Goal: Obtain resource: Download file/media

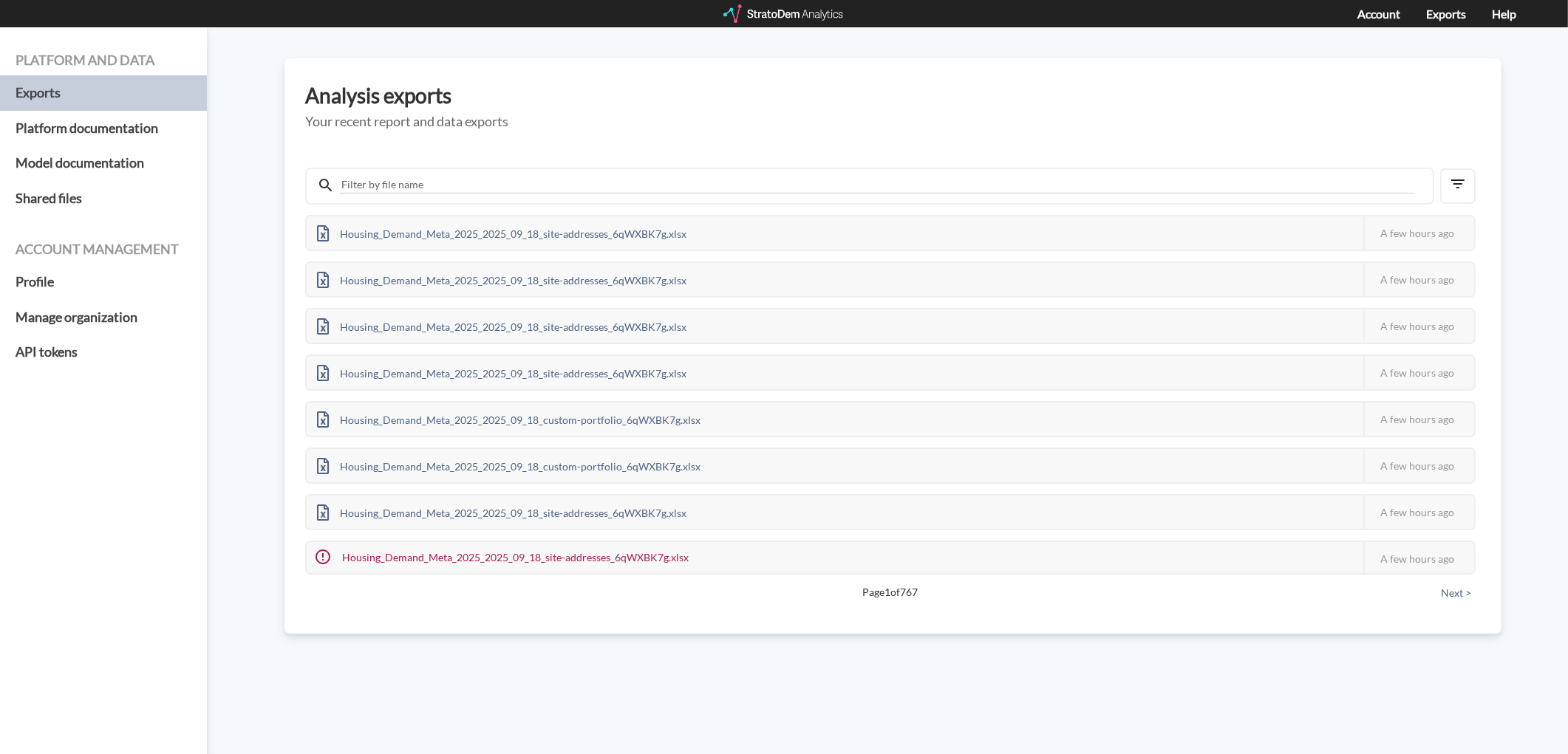
click at [778, 15] on div at bounding box center [784, 13] width 122 height 19
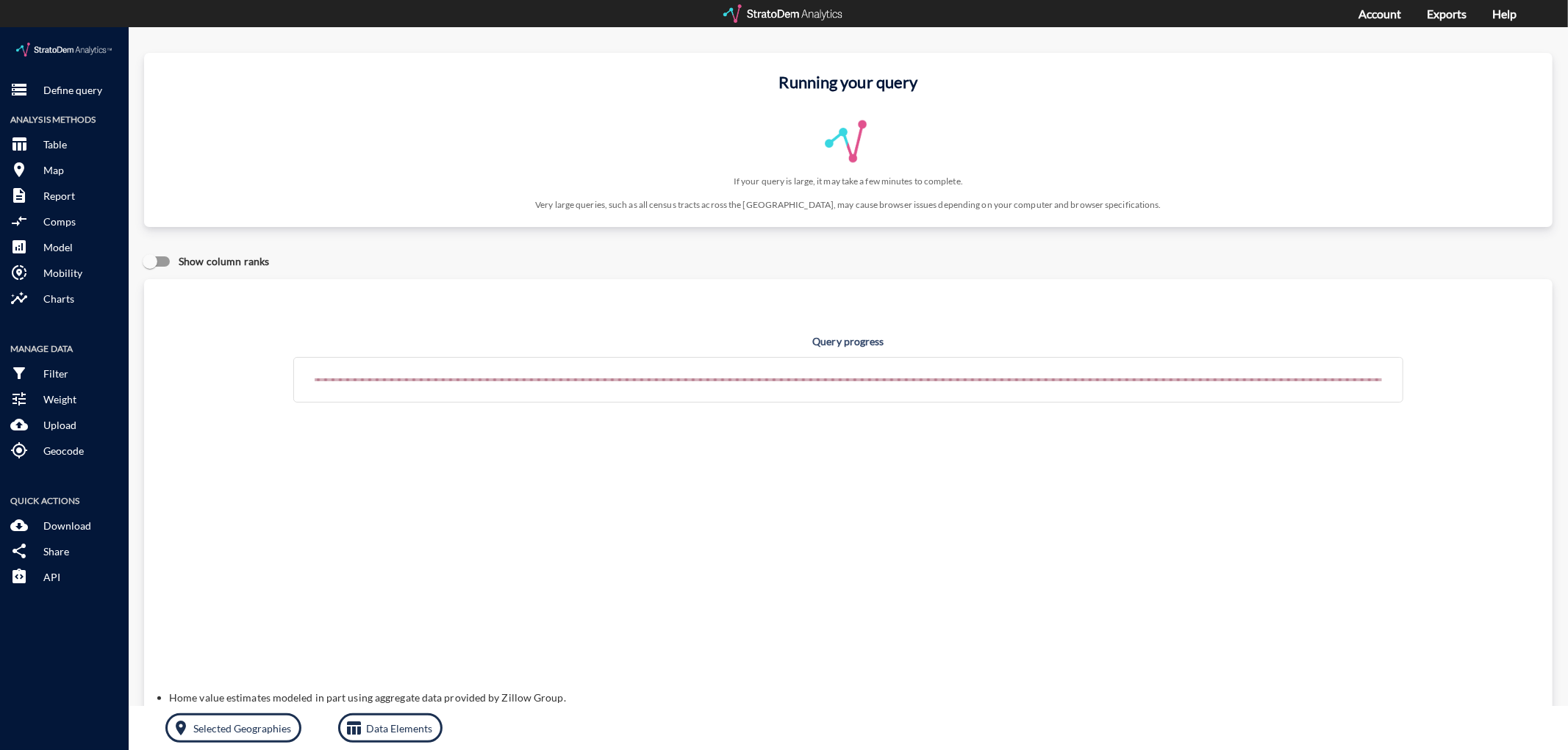
click p "Define query"
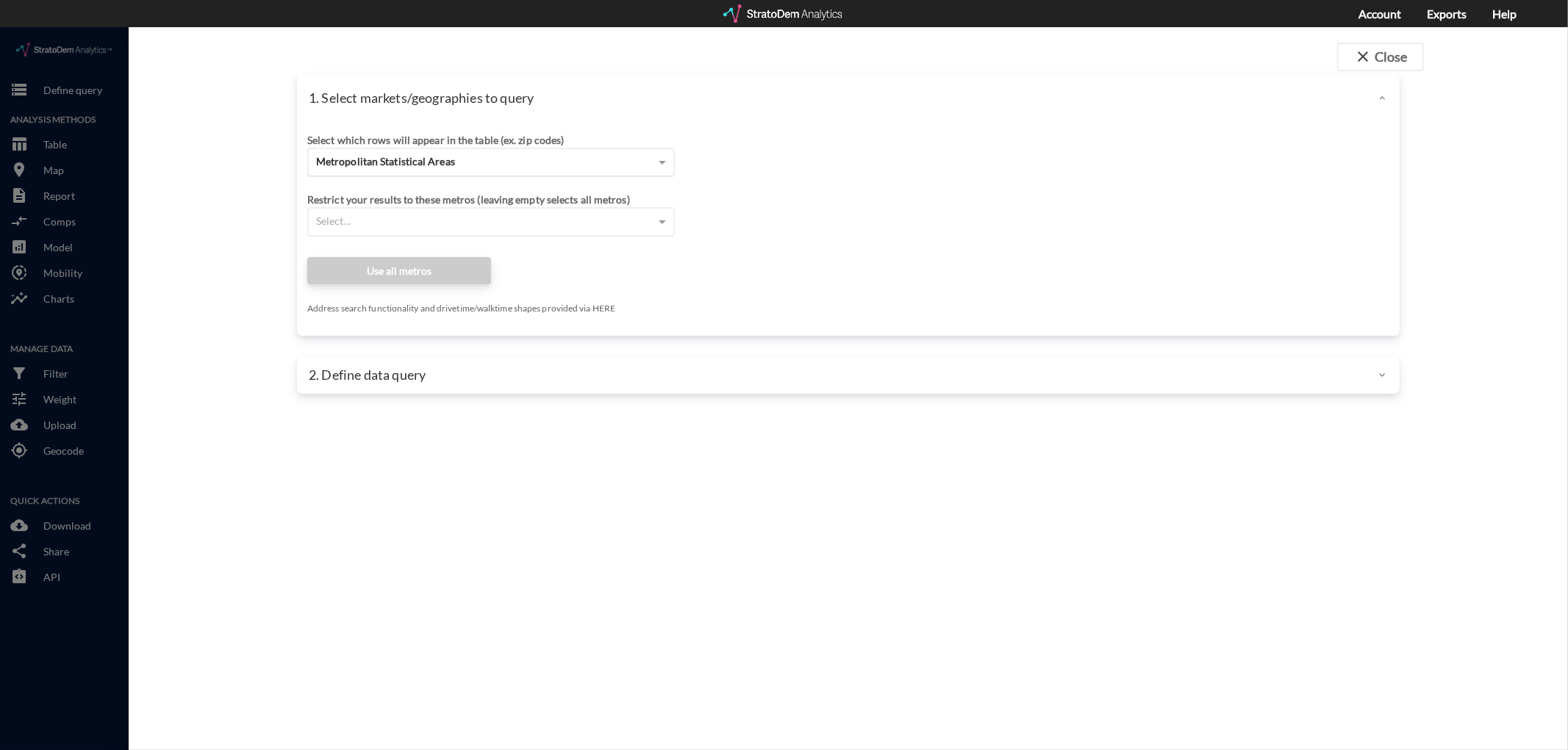
click span "Metropolitan Statistical Areas"
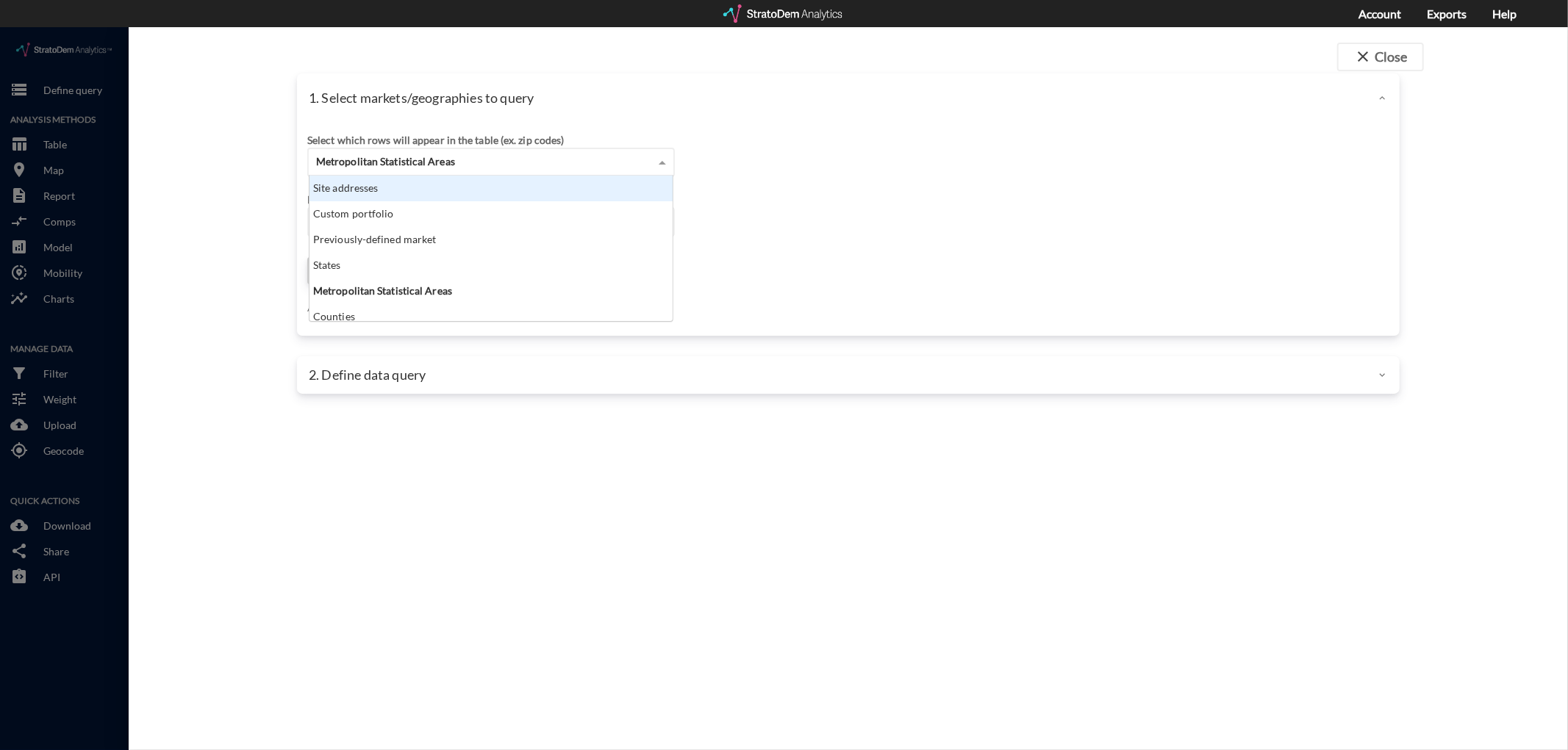
click div "Site addresses"
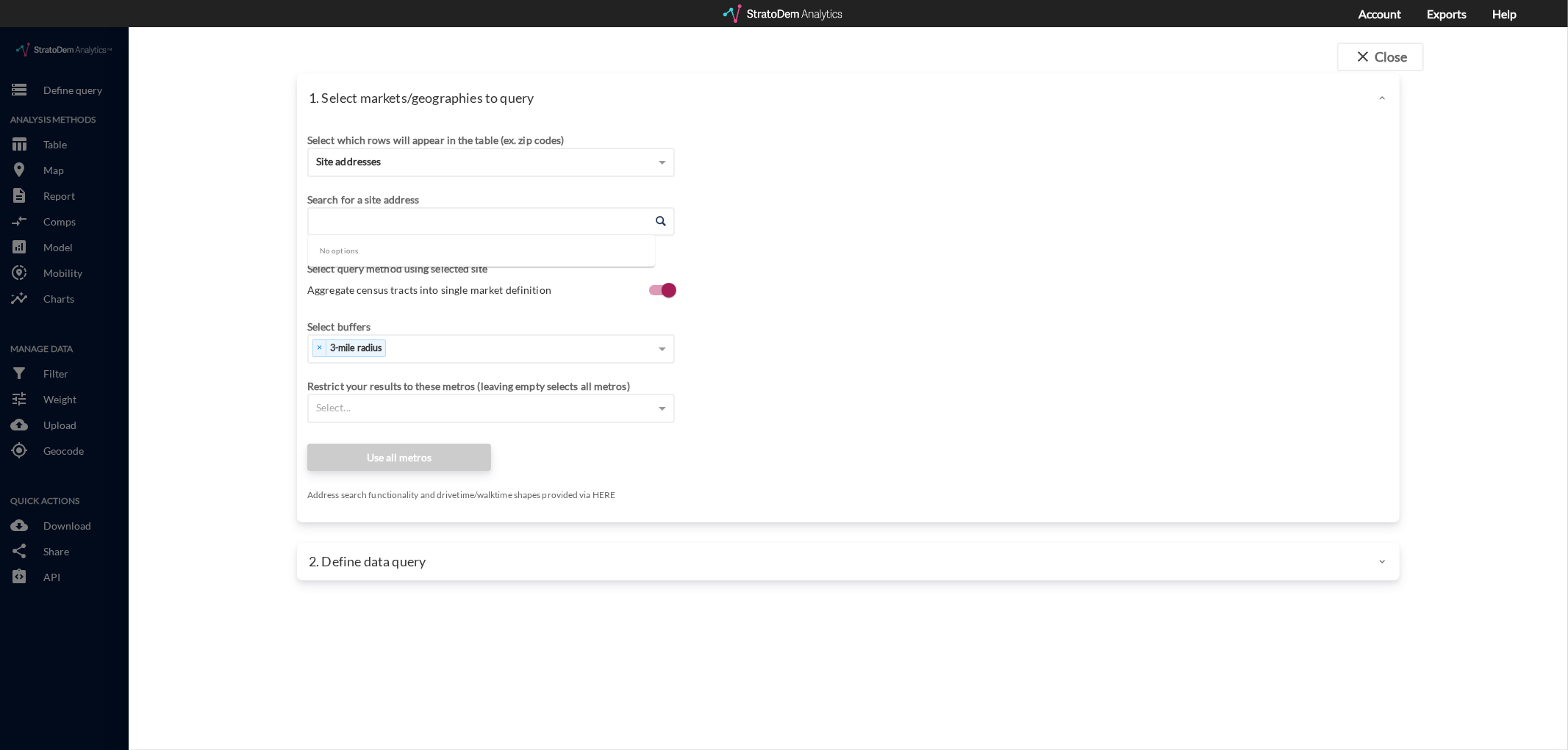
click input "Enter an address"
paste input "[STREET_ADDRESS]"
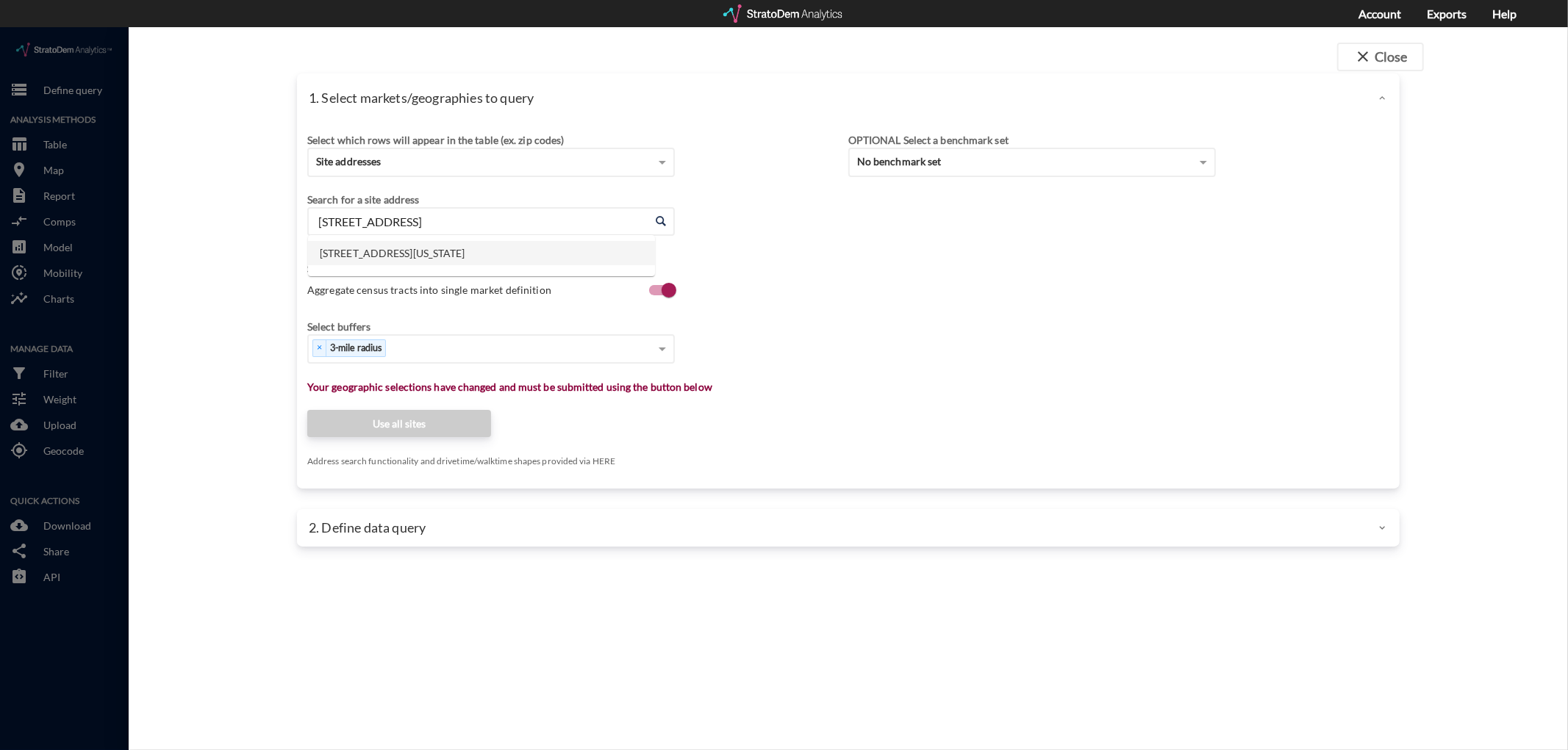
click li "[STREET_ADDRESS][US_STATE]"
type input "[STREET_ADDRESS][US_STATE]"
click div "Select buffers"
click label "Aggregate census tracts into single market definition"
click input "Aggregate census tracts into single market definition"
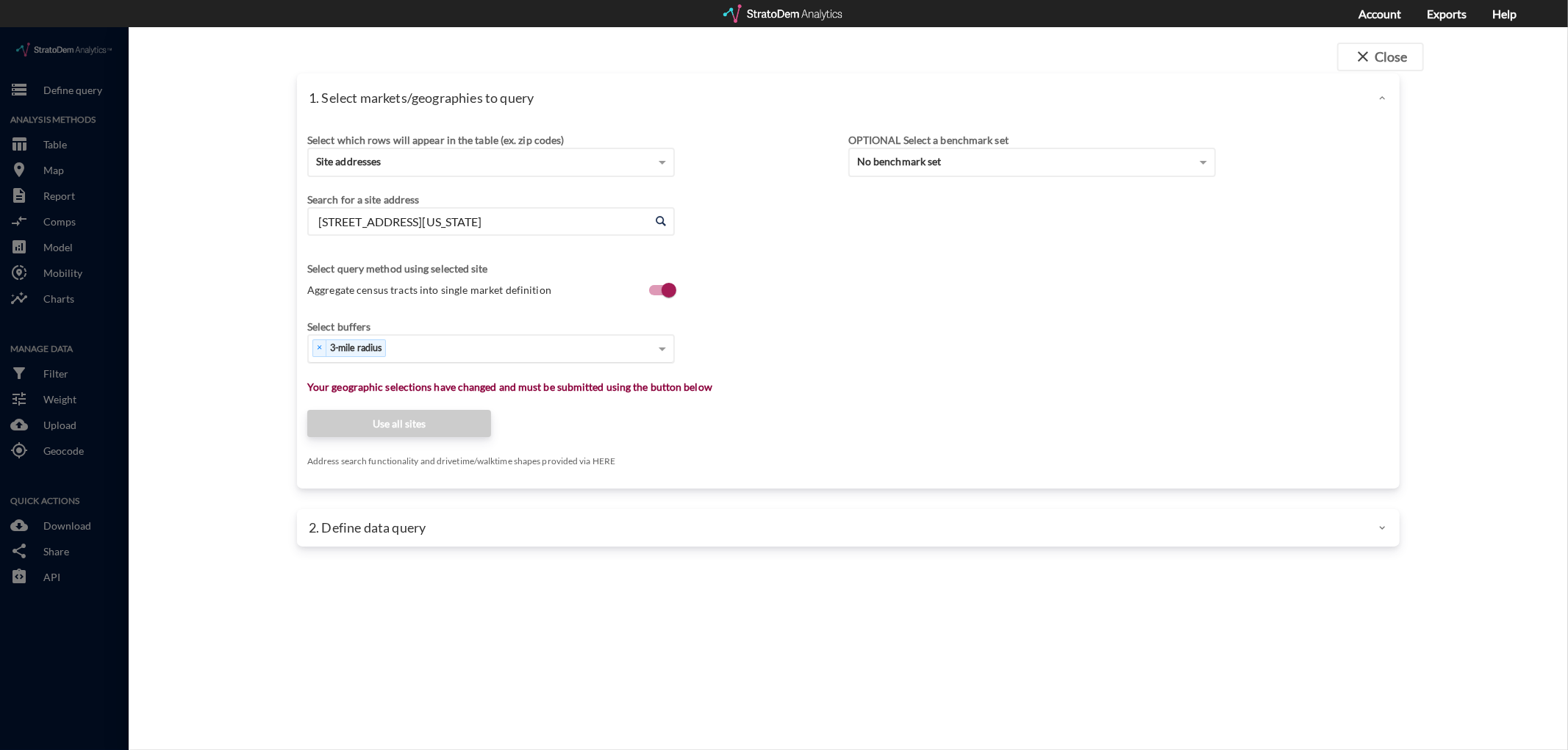
checkbox input "false"
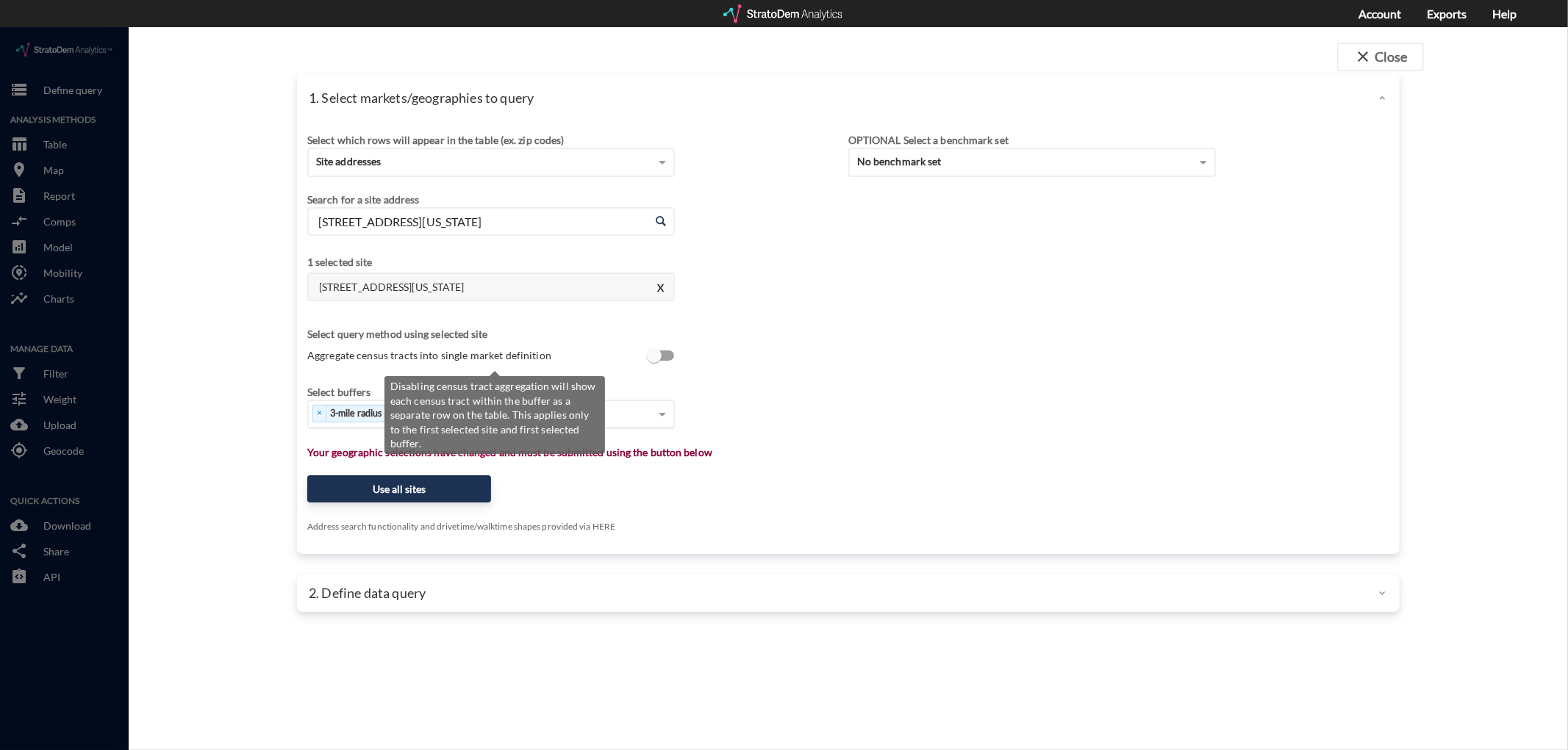
scroll to position [3, 0]
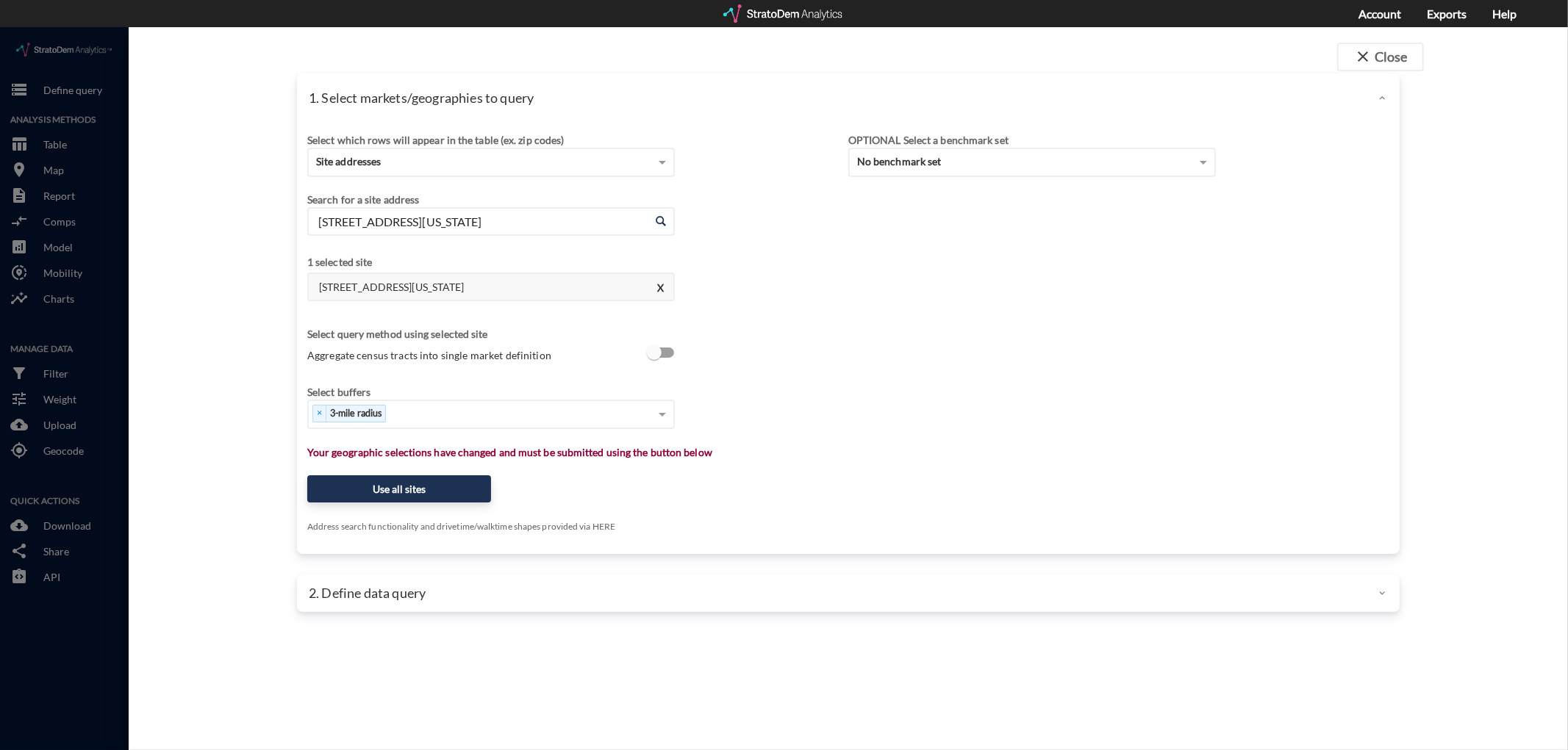
click div "Search for a site address Enter an address [STREET_ADDRESS][US_STATE] Enter an …"
click div "× 3-mile radius"
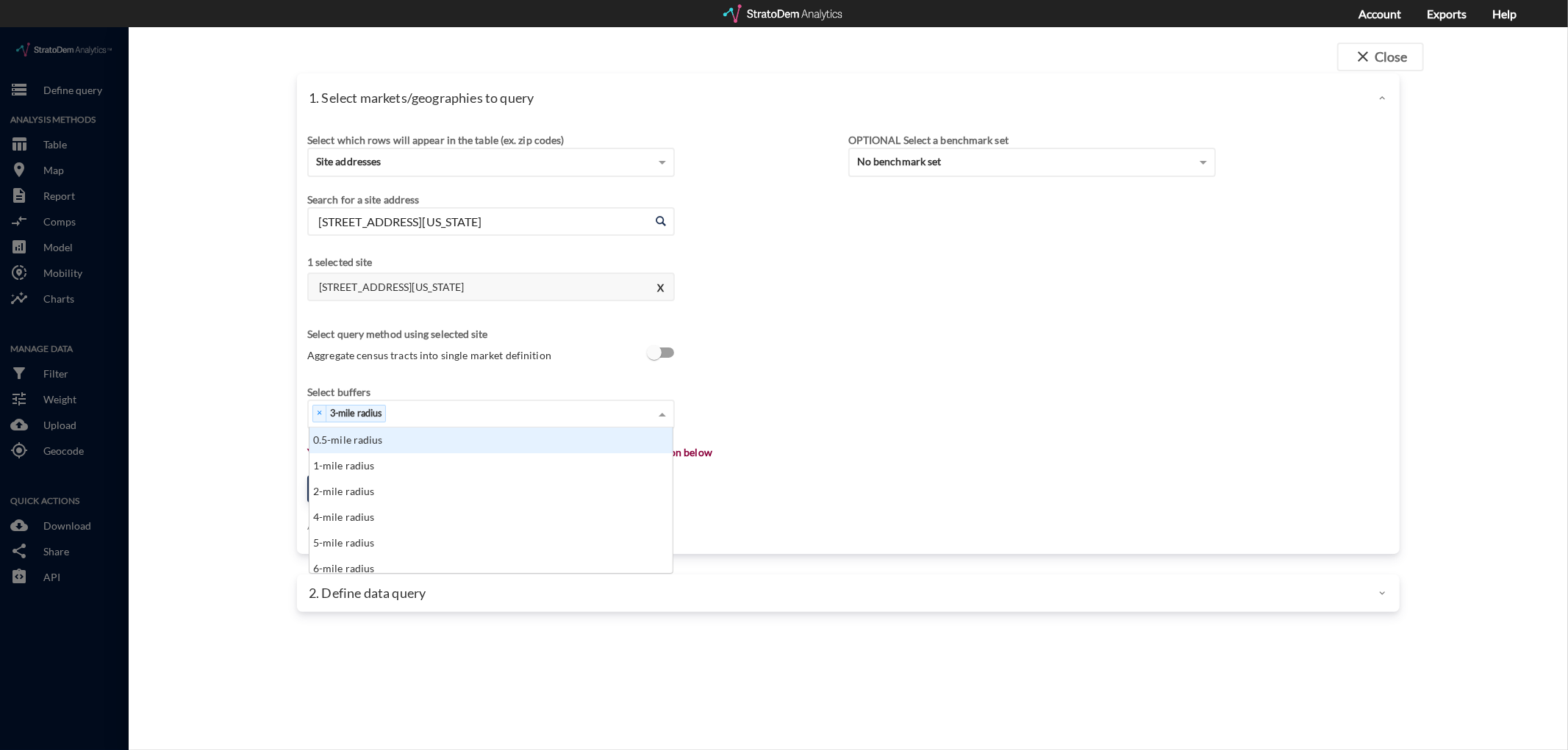
scroll to position [133, 356]
type input "1"
click div "1-mile radius"
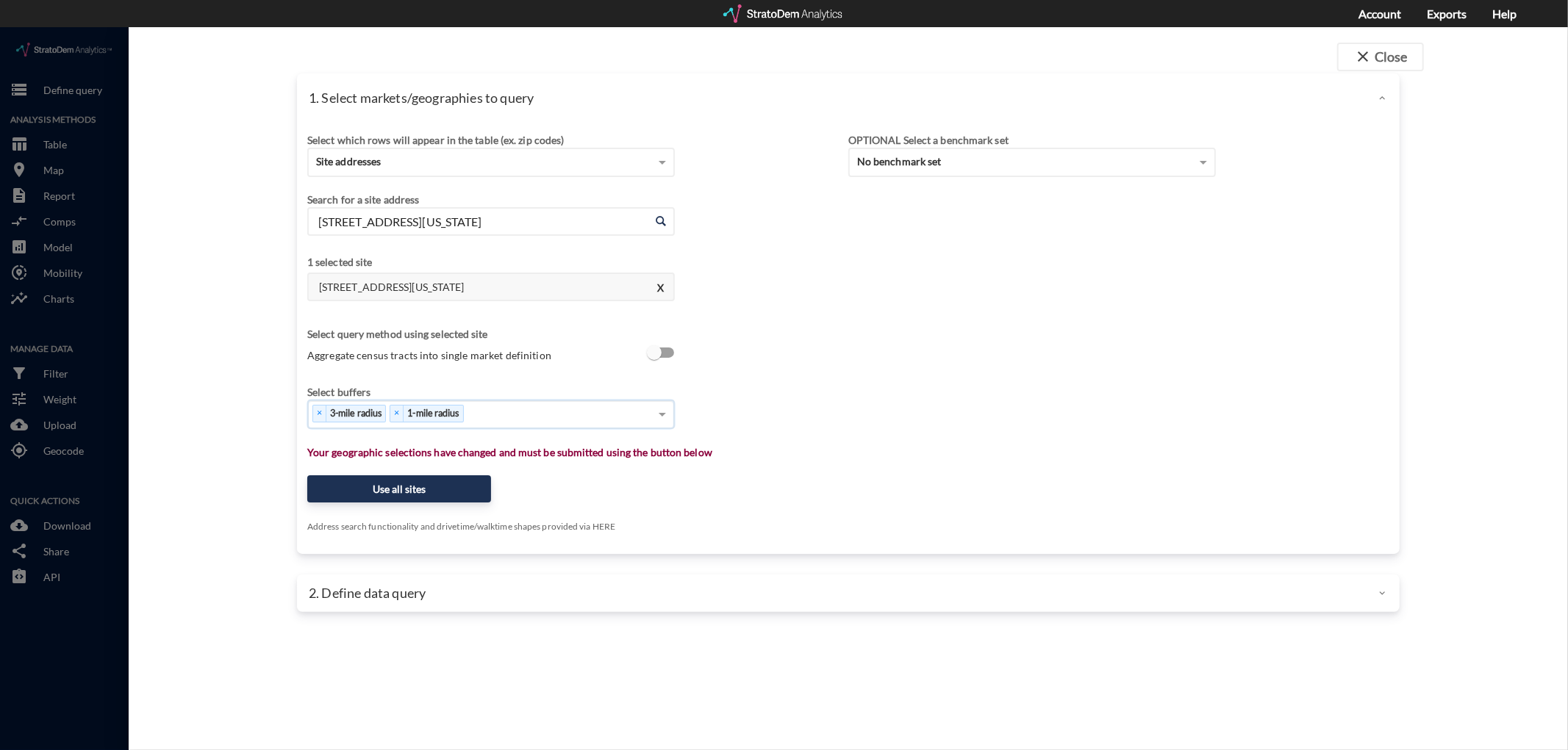
type input "5"
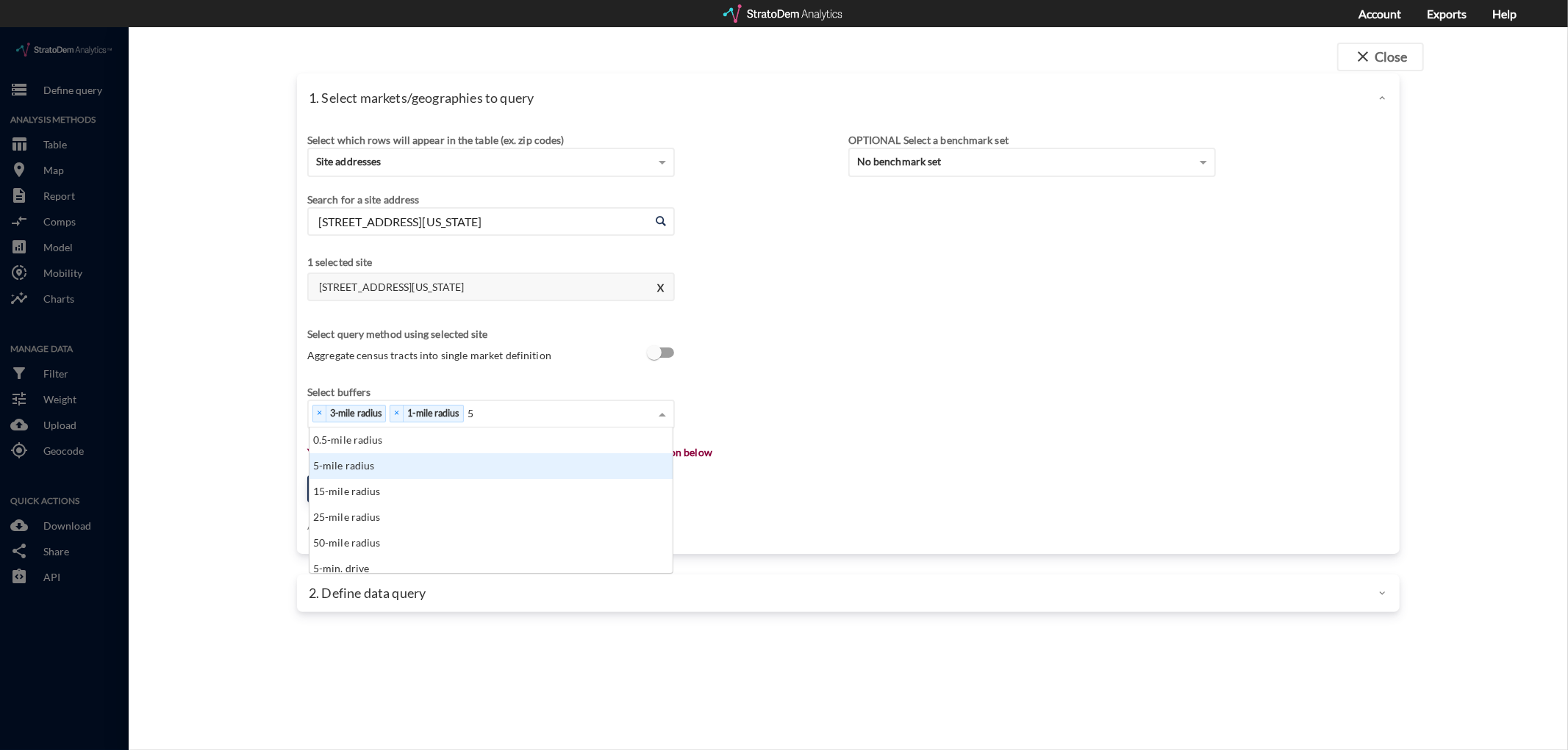
click div "5-mile radius"
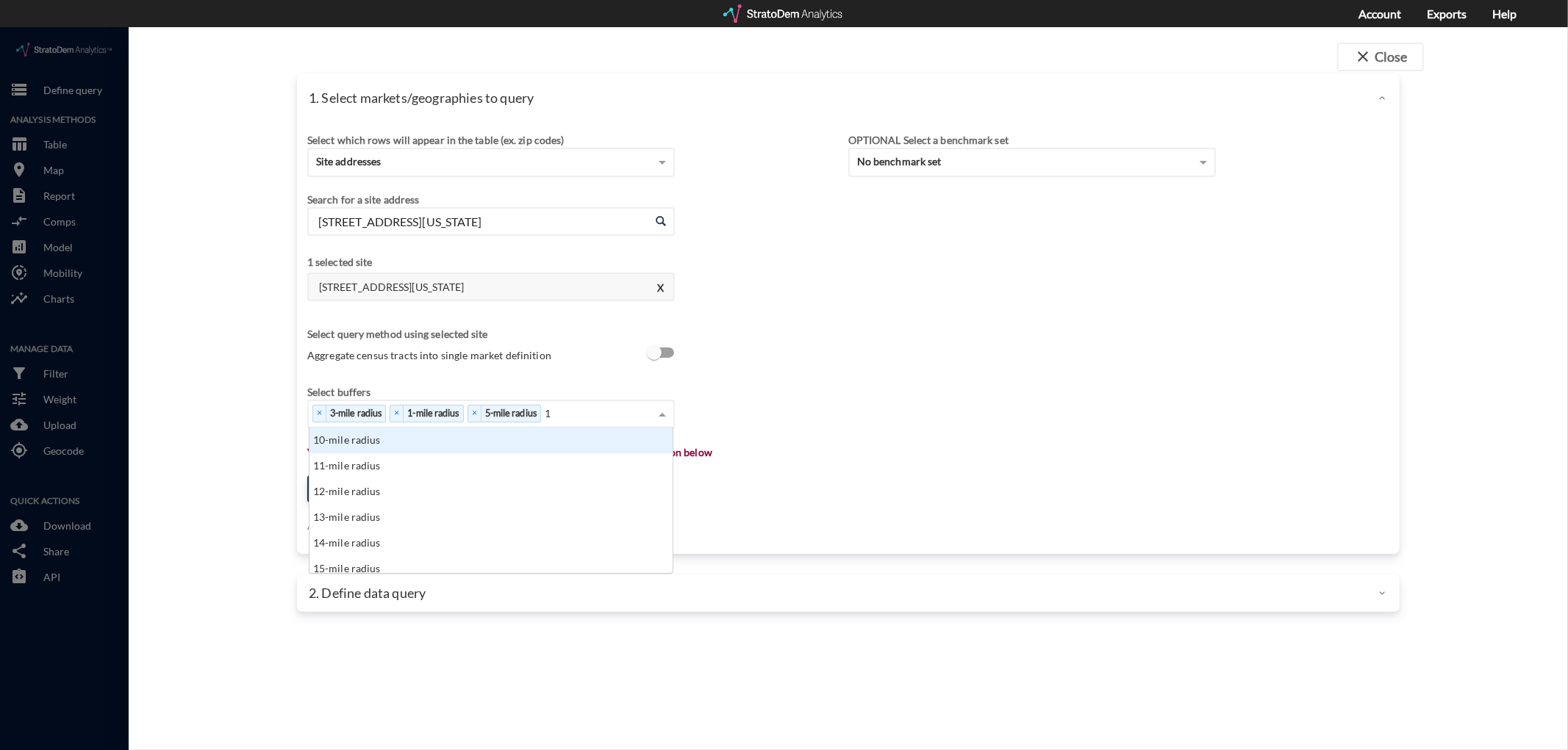
type input "10"
click div "10-mile radius"
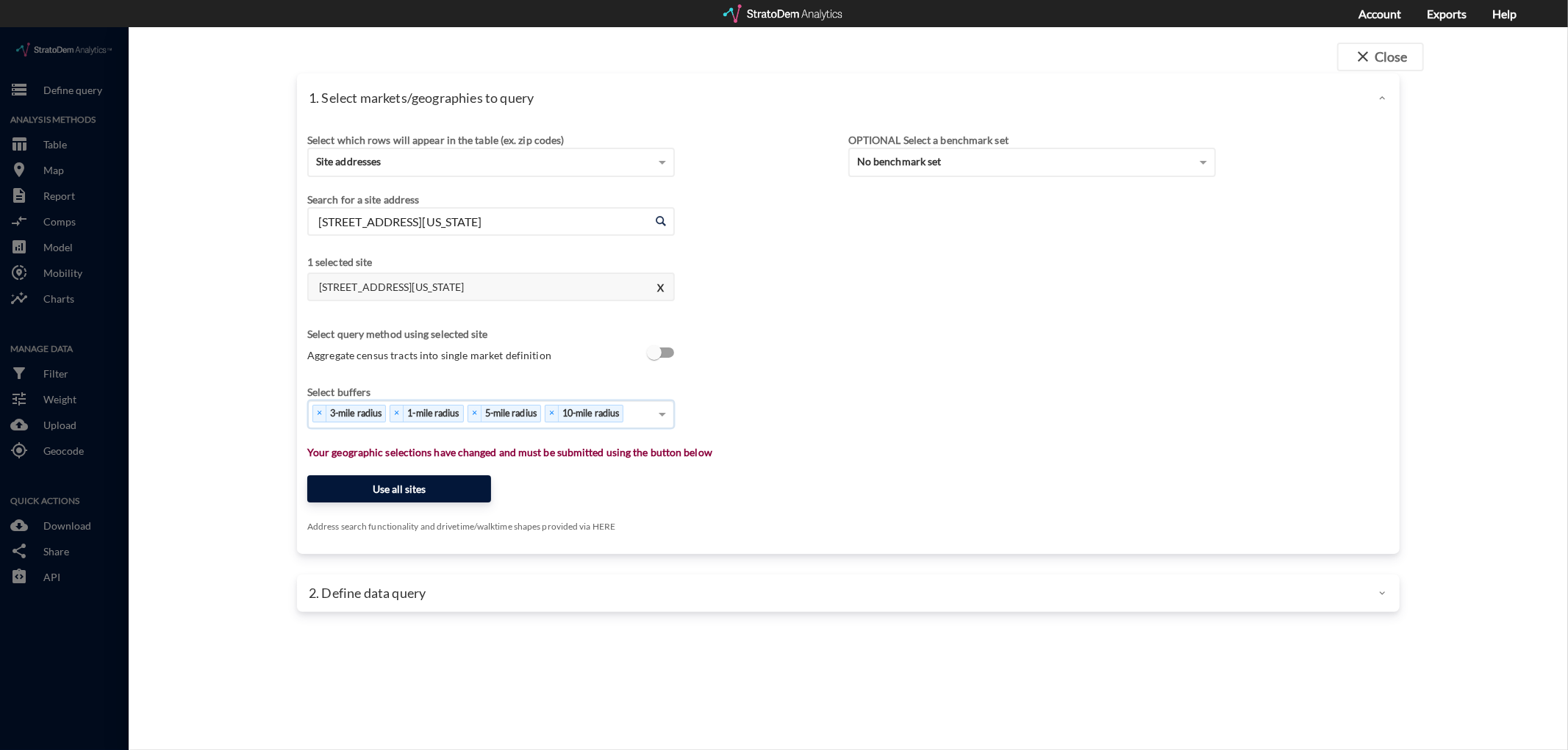
click button "Use all sites"
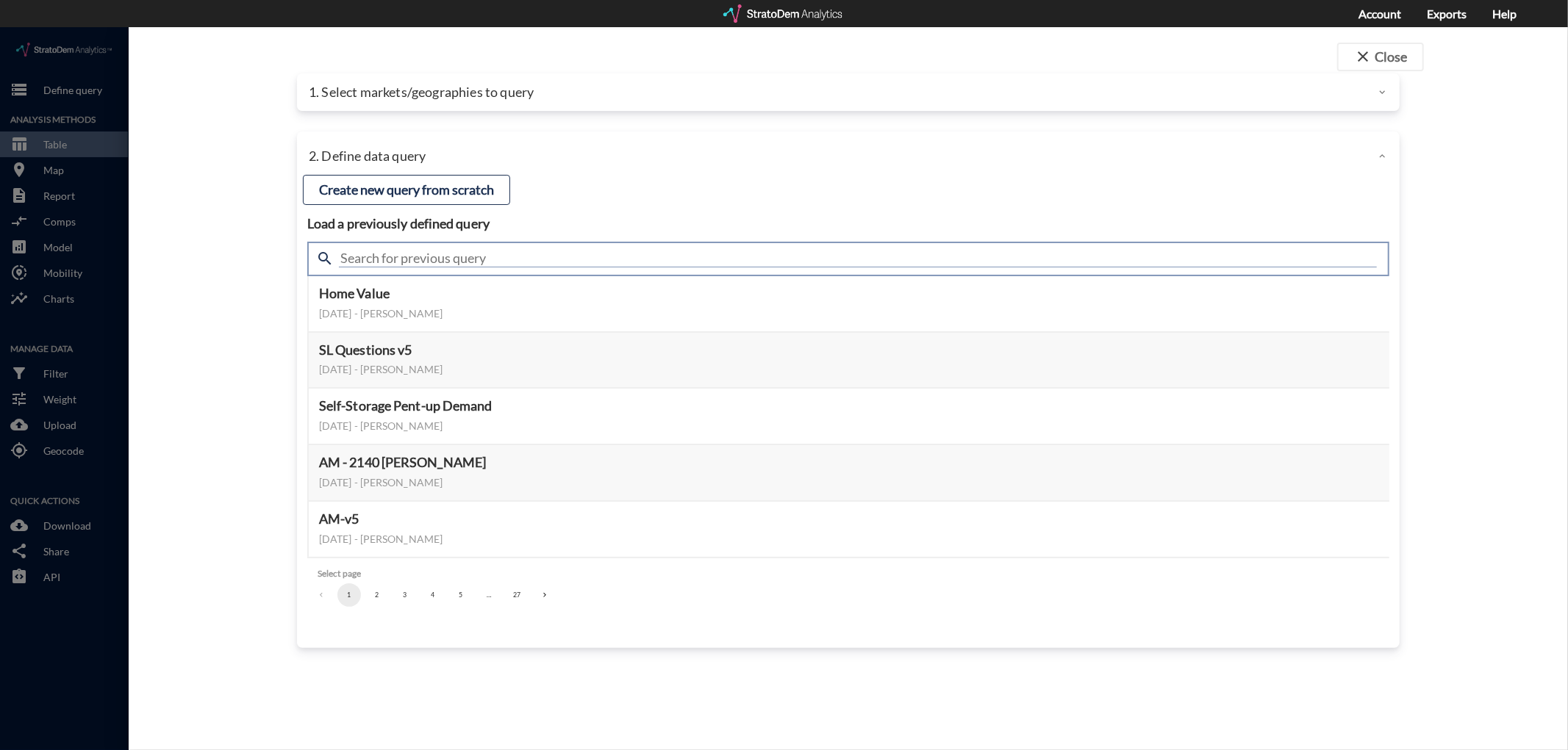
click input "text"
type input "housing demand & meta"
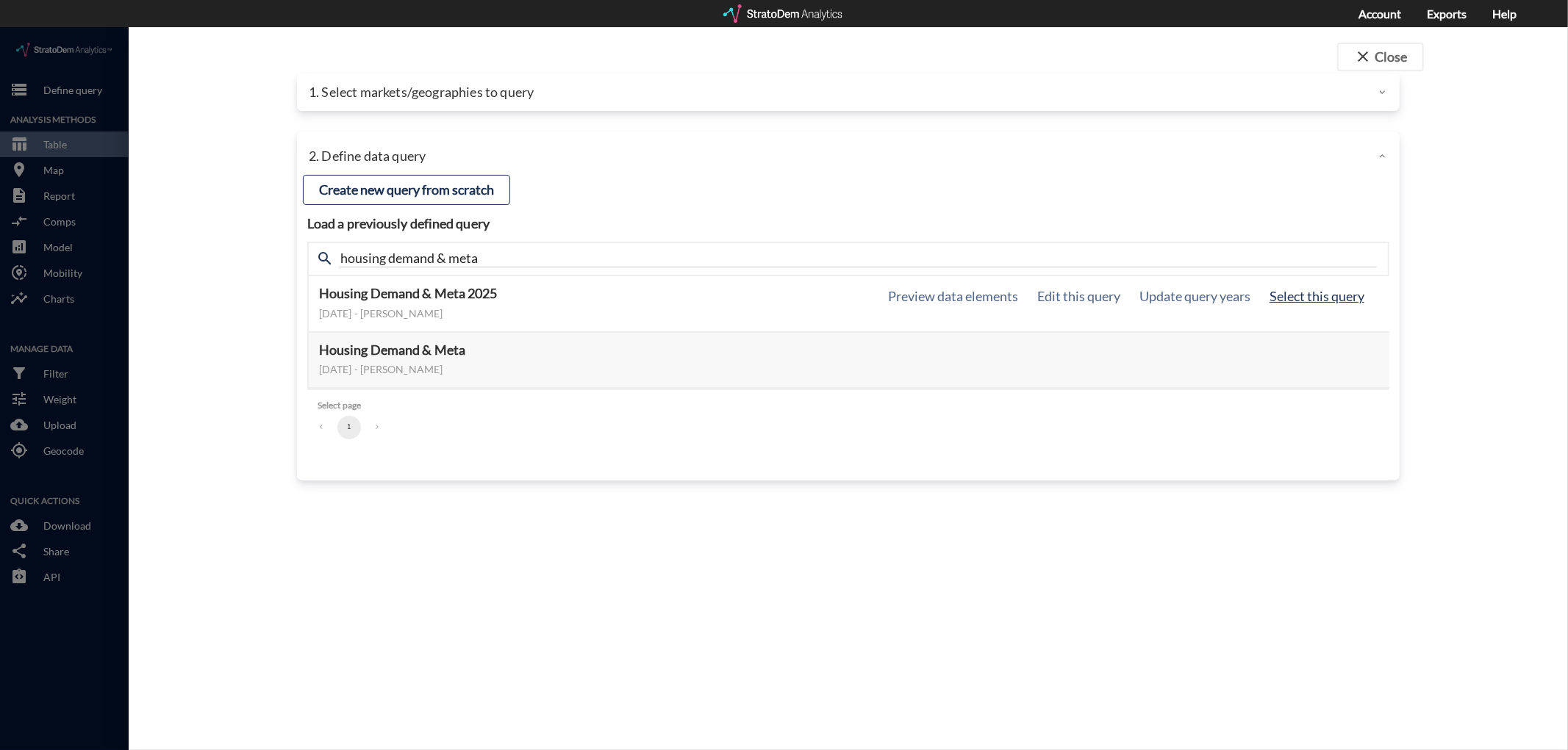
click button "Select this query"
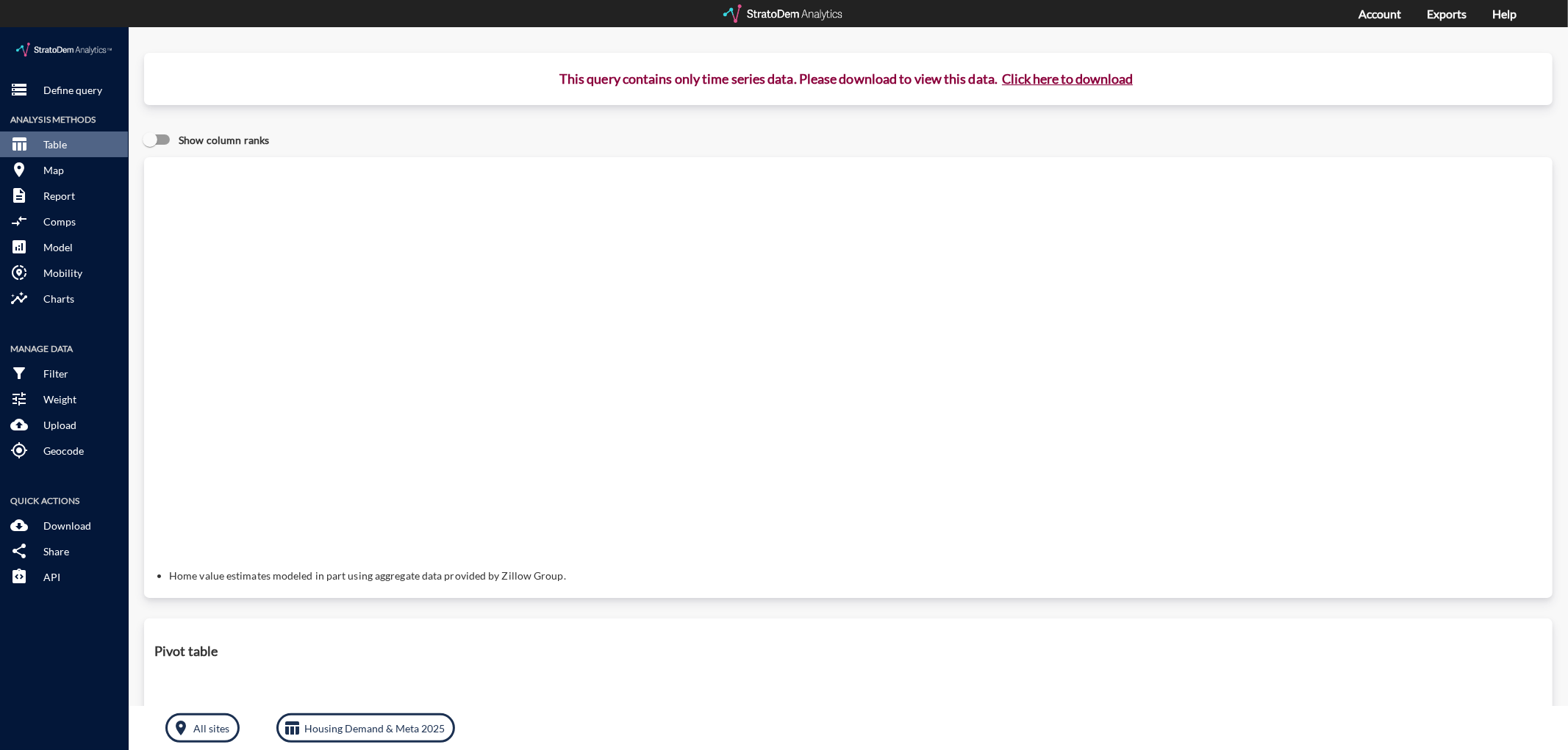
click button "Click here to download"
click link "Exports manager"
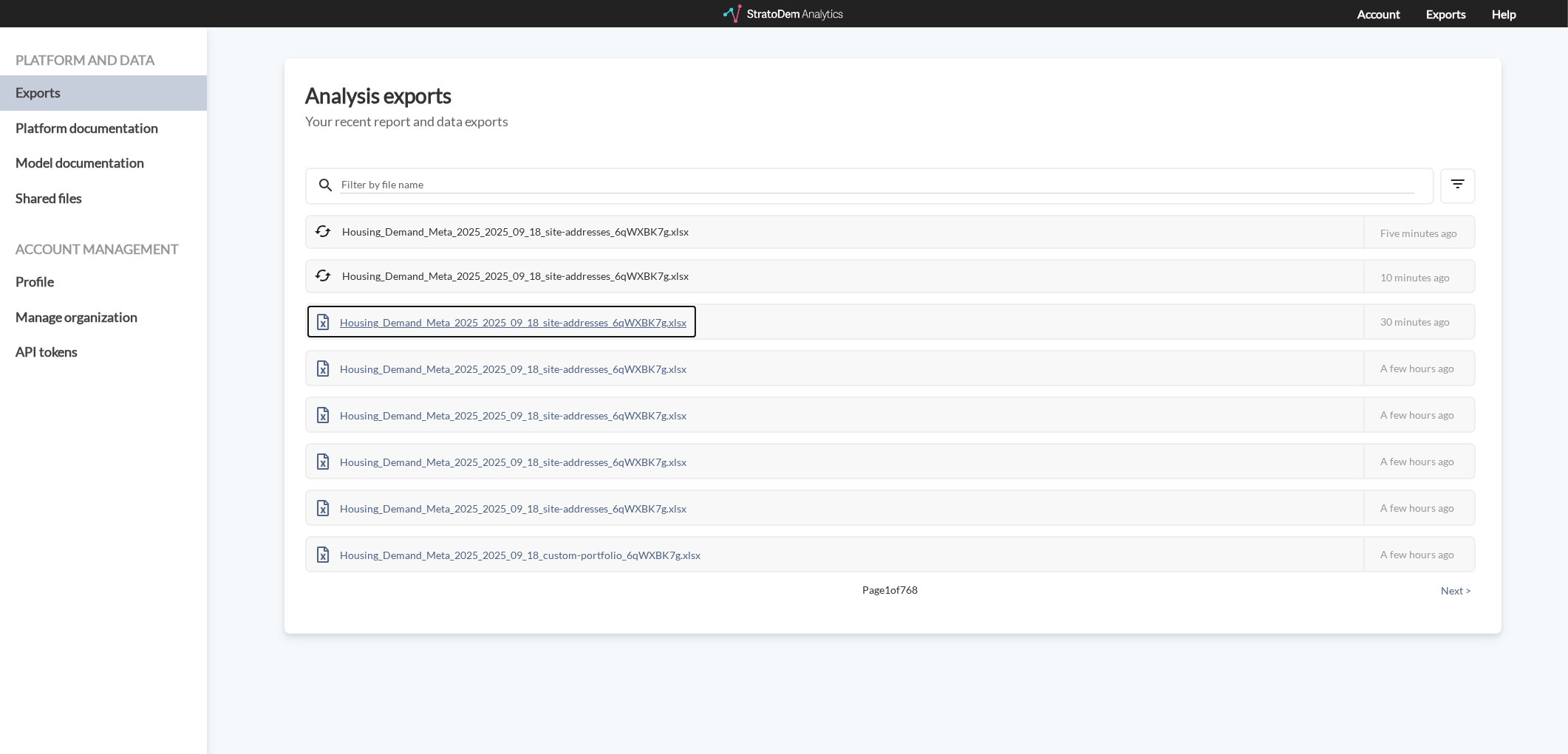
click at [430, 321] on div "Housing_Demand_Meta_2025_2025_09_18_site-addresses_6qWXBK7g.xlsx" at bounding box center [502, 321] width 391 height 33
click at [802, 19] on div at bounding box center [784, 13] width 122 height 19
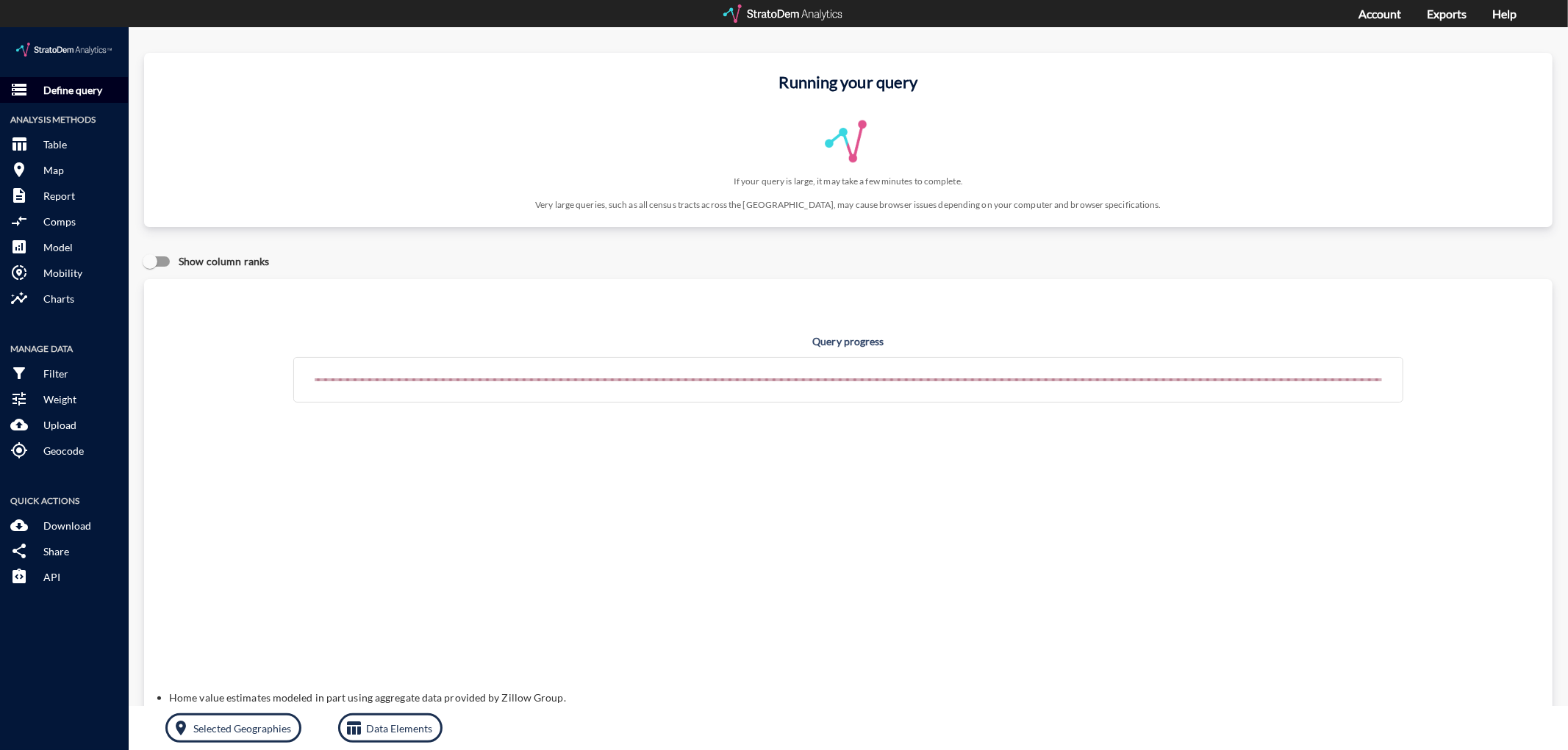
click p "Define query"
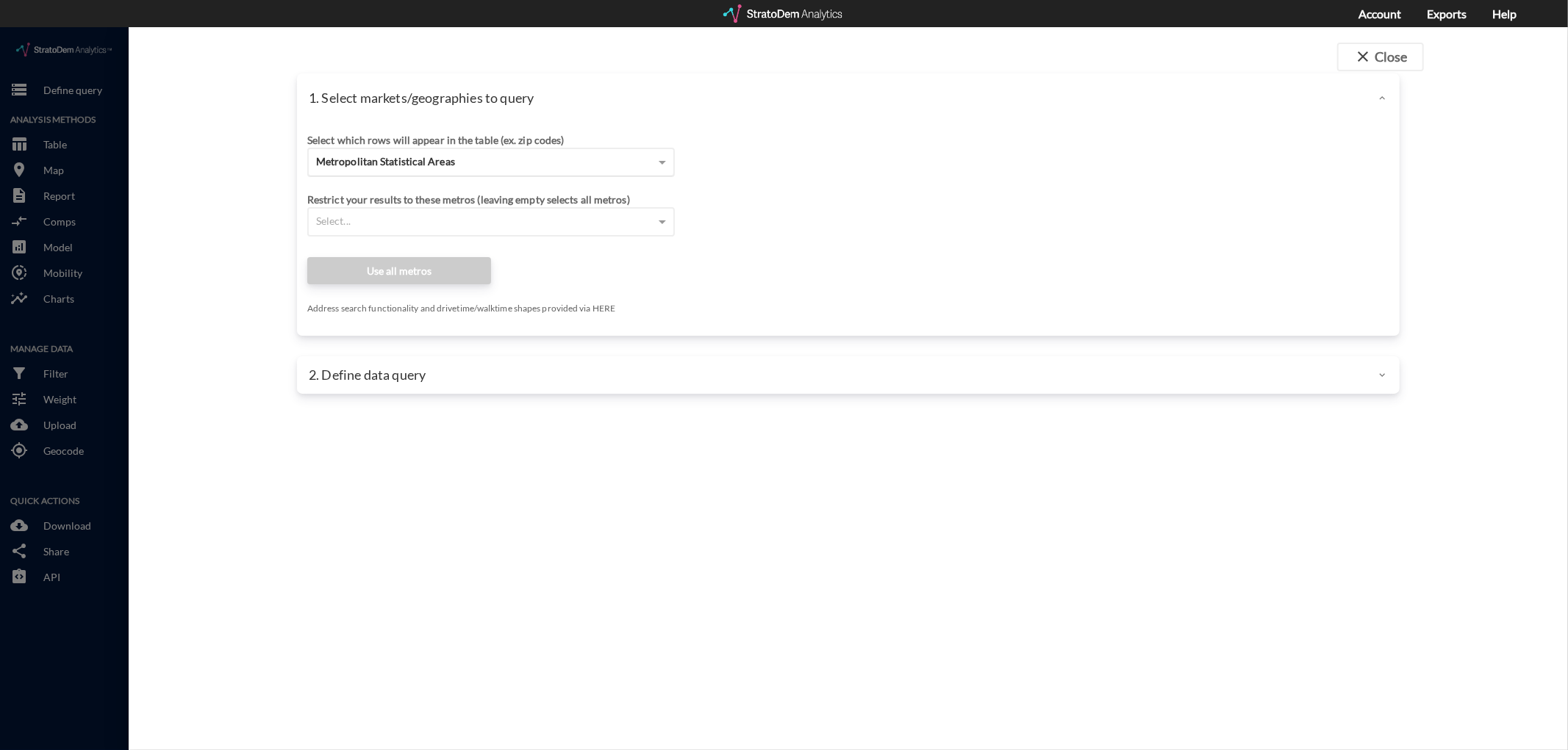
click div "Metropolitan Statistical Areas"
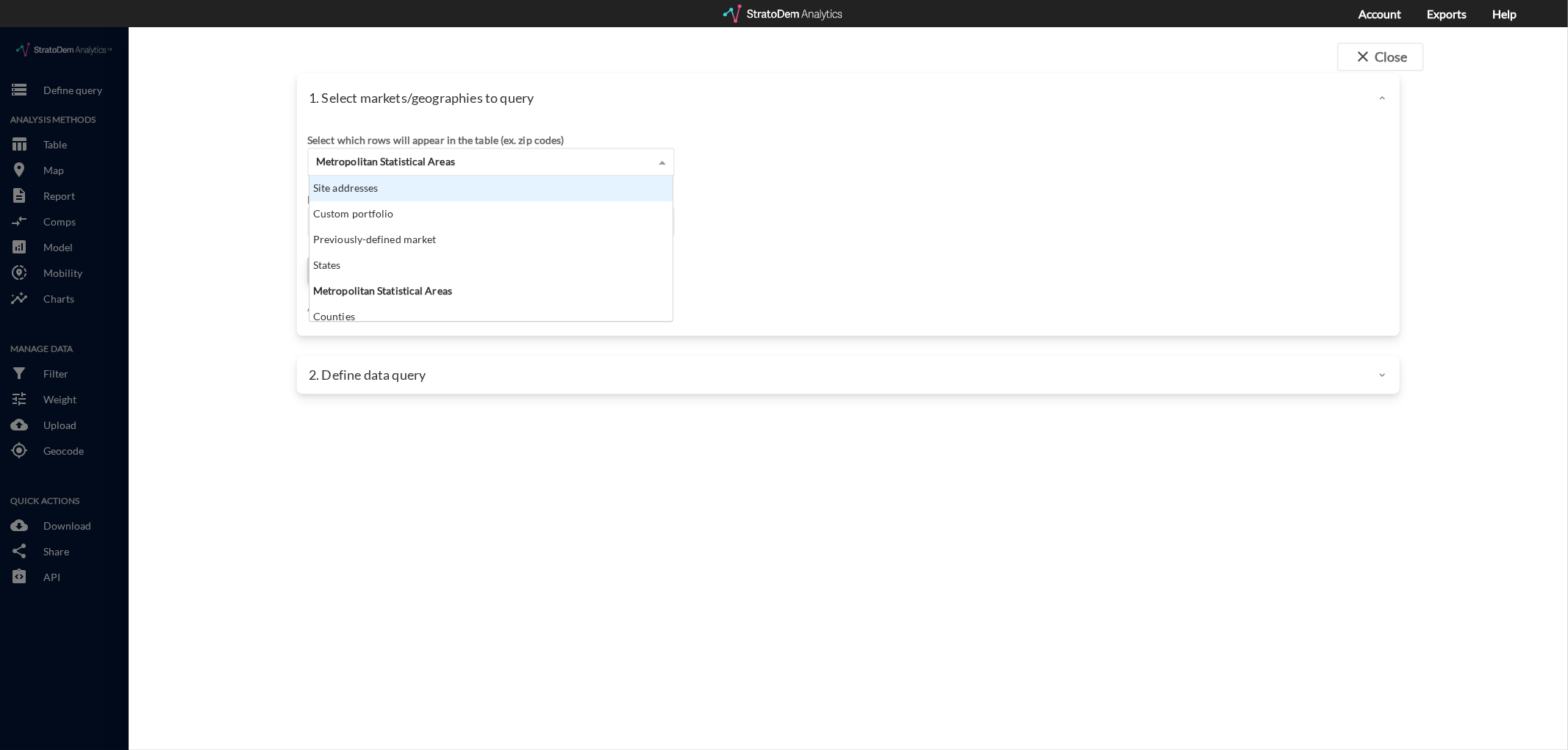
click div "Custom portfolio"
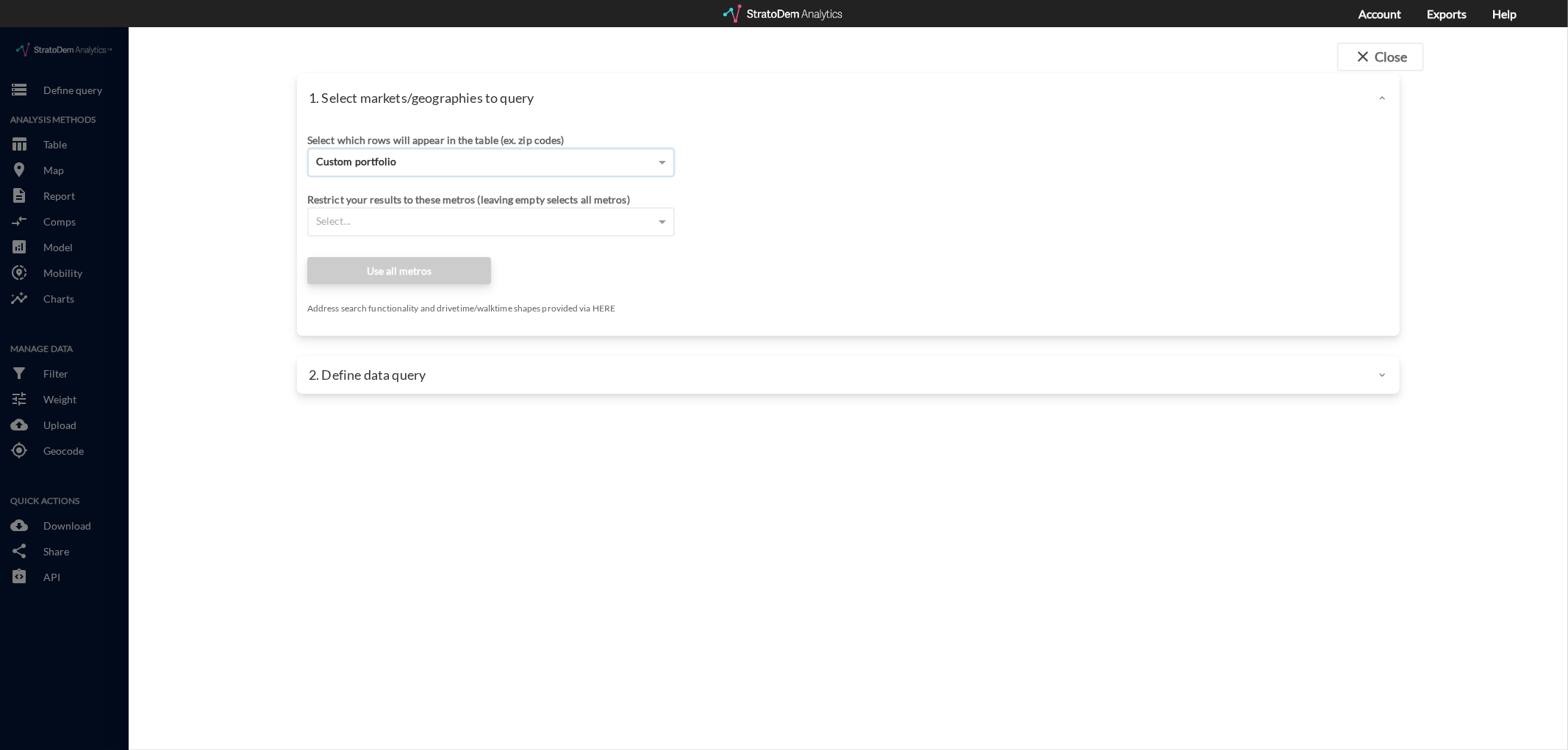
click div "Custom portfolio"
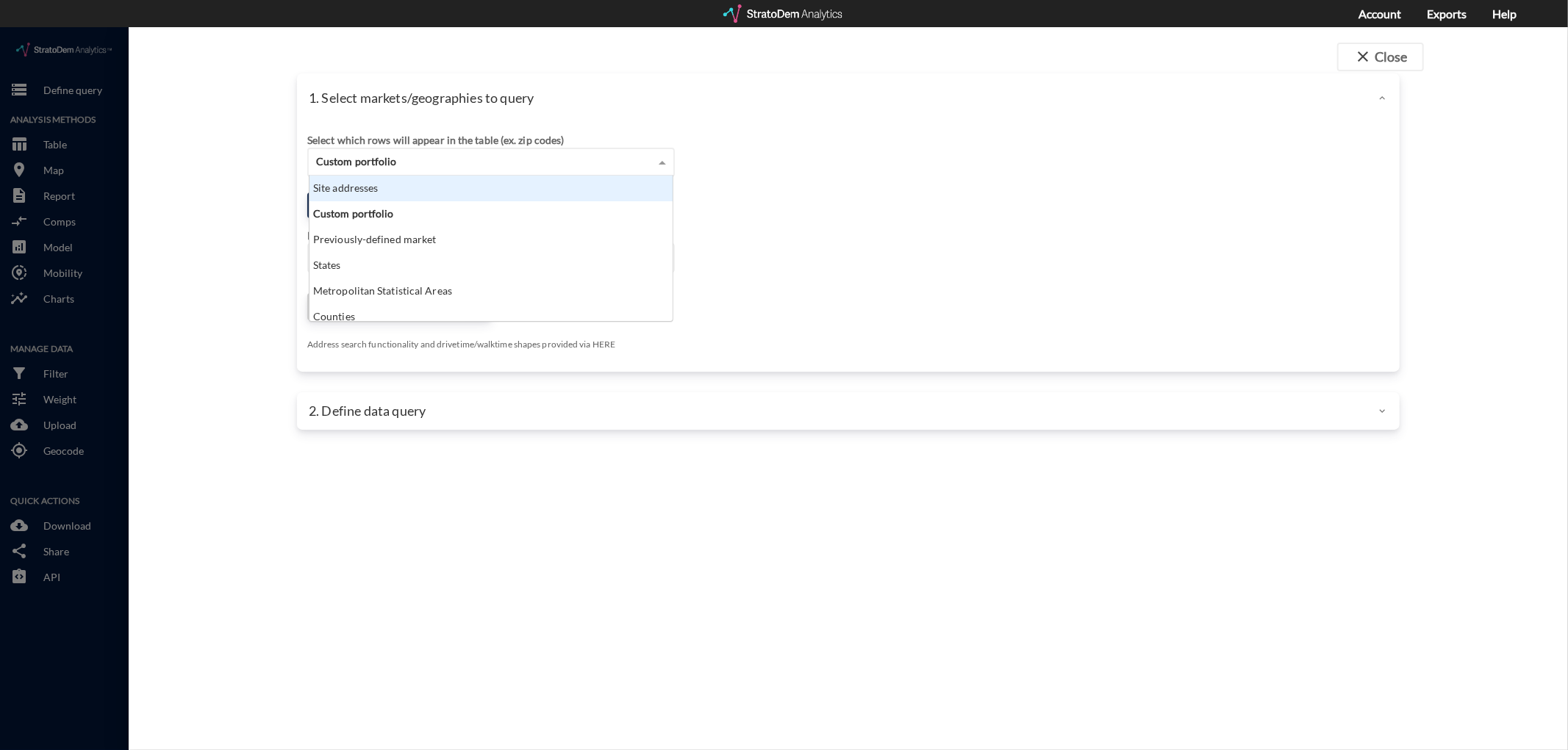
scroll to position [133, 356]
click div "Site addresses"
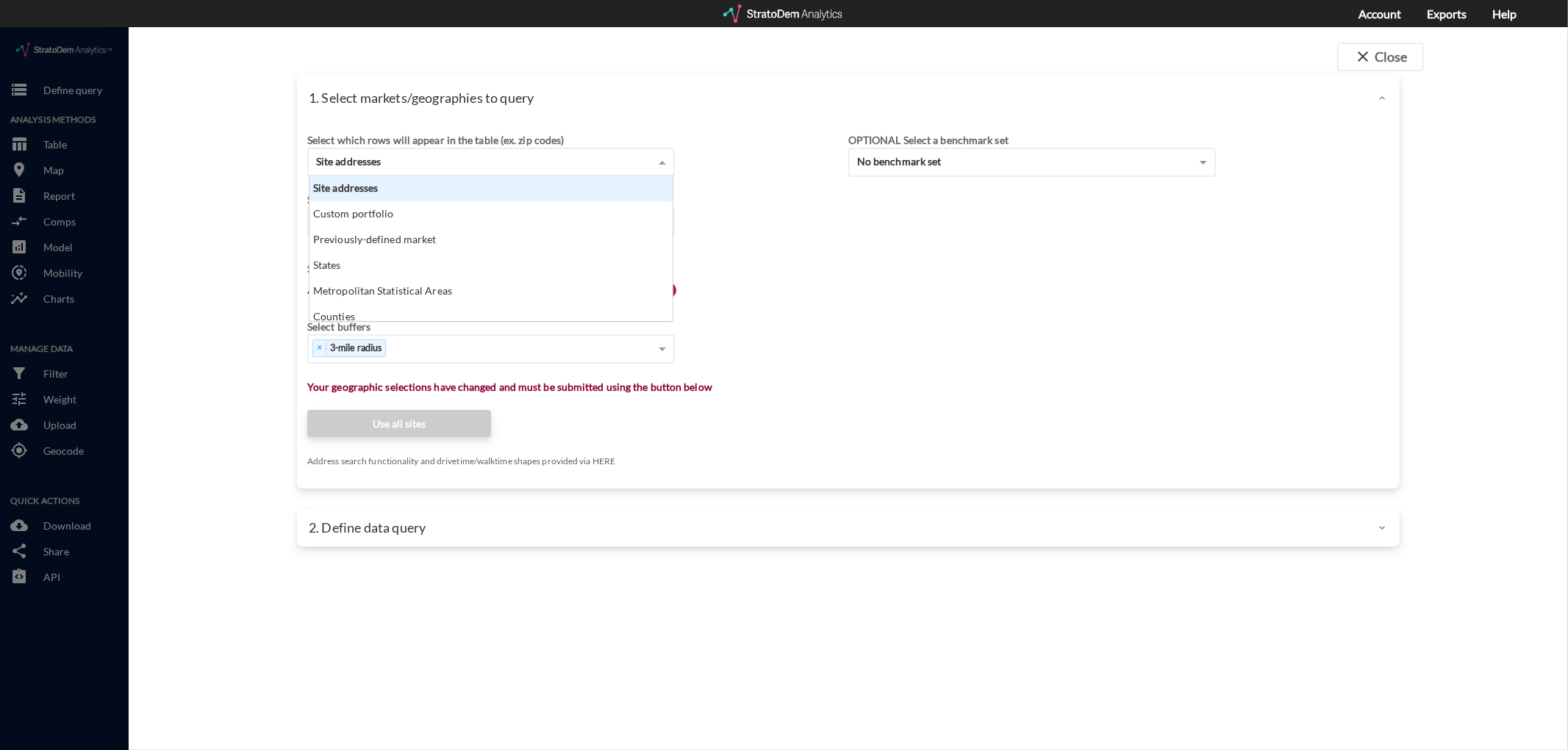
scroll to position [13, 9]
click div "Site addresses"
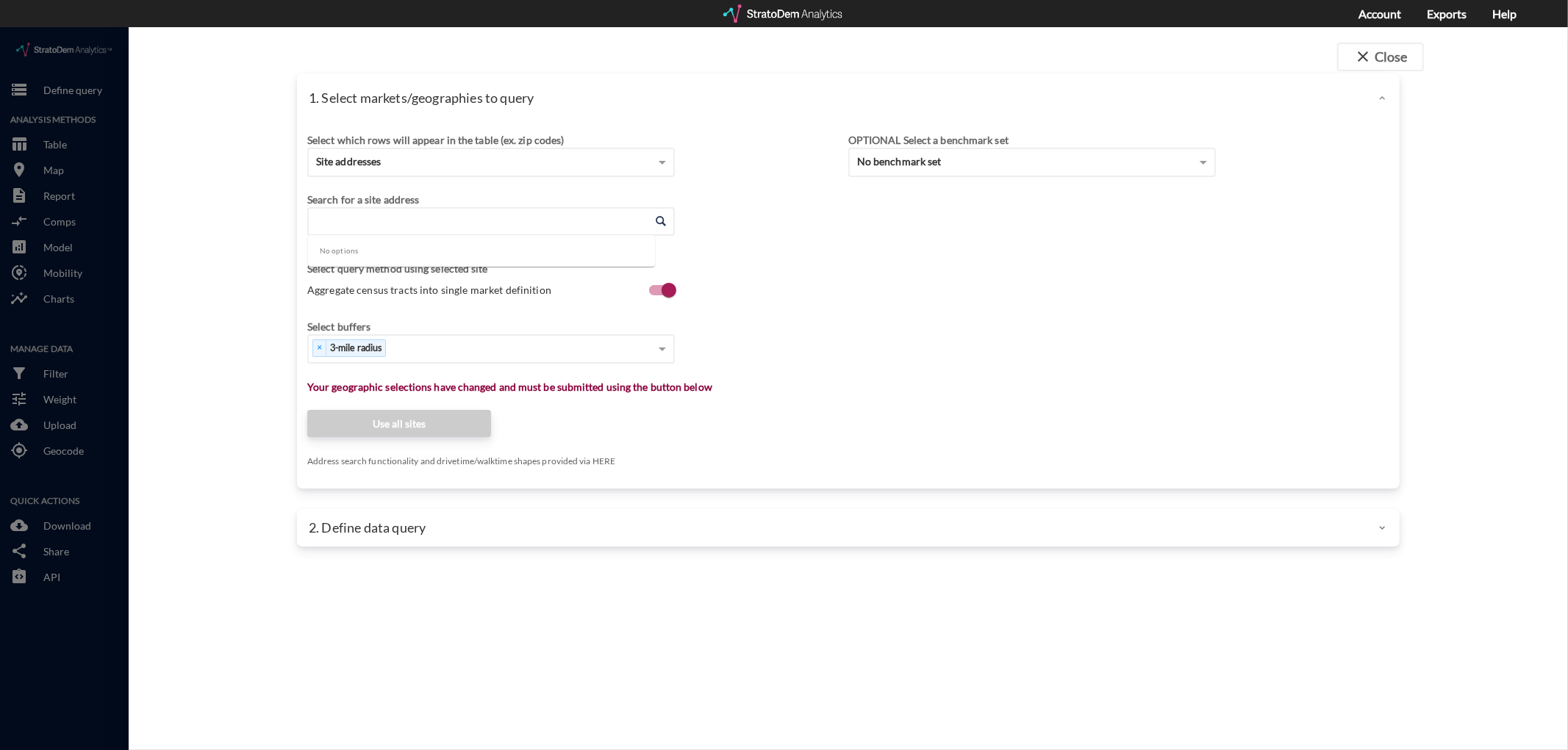
click input "Enter an address"
paste input "[STREET_ADDRESS]"
click li "[STREET_ADDRESS][US_STATE]"
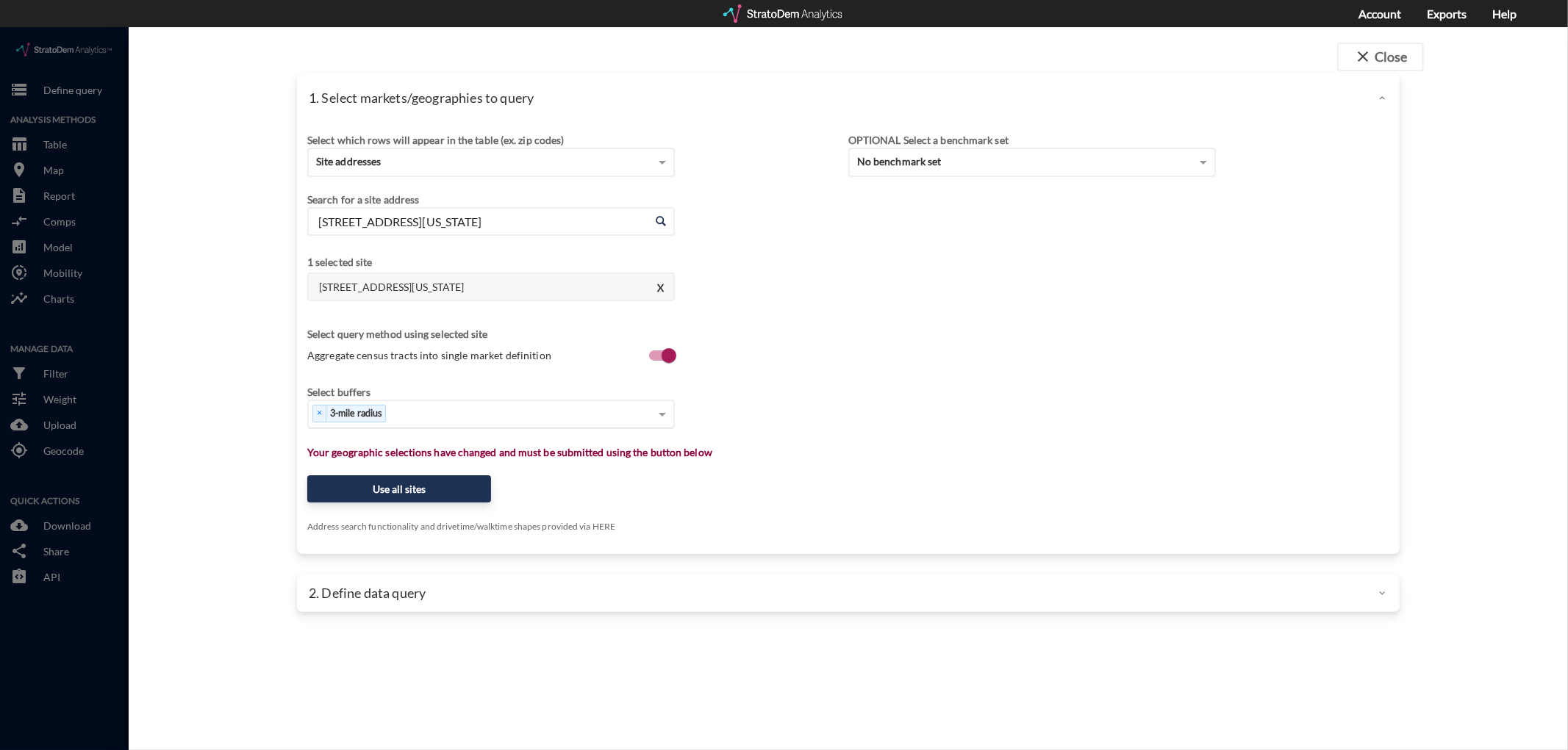
type input "[STREET_ADDRESS][US_STATE]"
click div "× 3-mile radius"
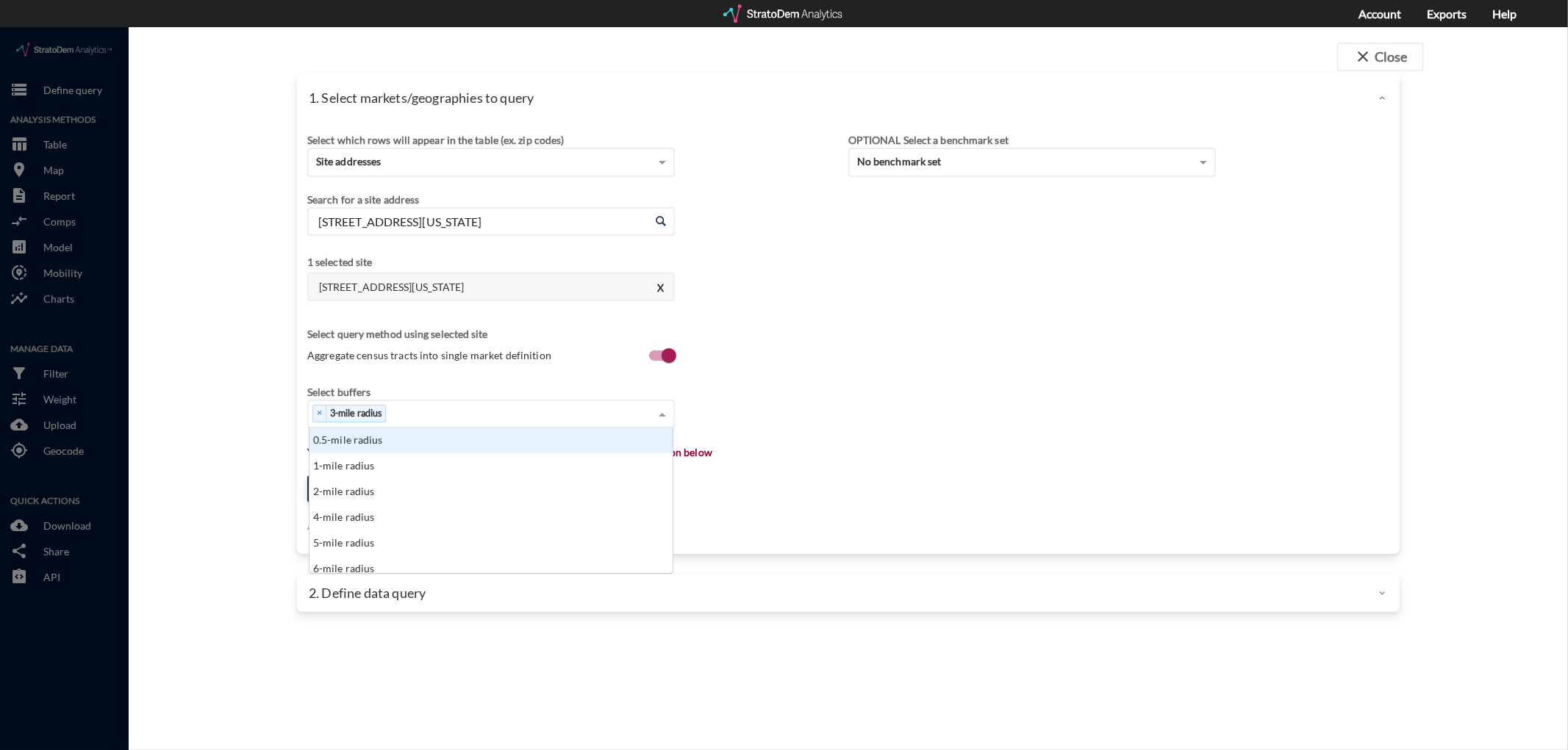
scroll to position [133, 356]
type input "1"
click div "1-mile radius"
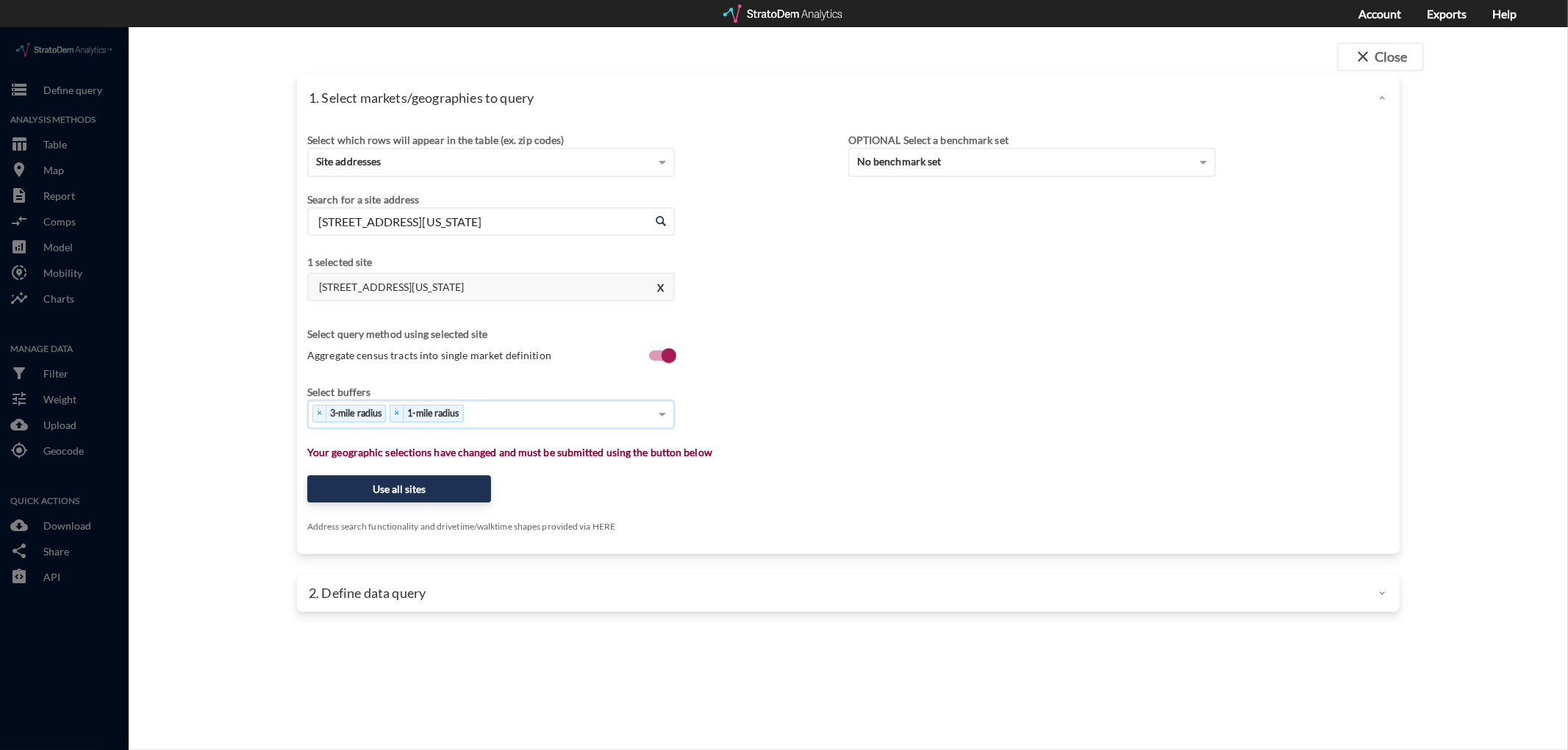
type input "5"
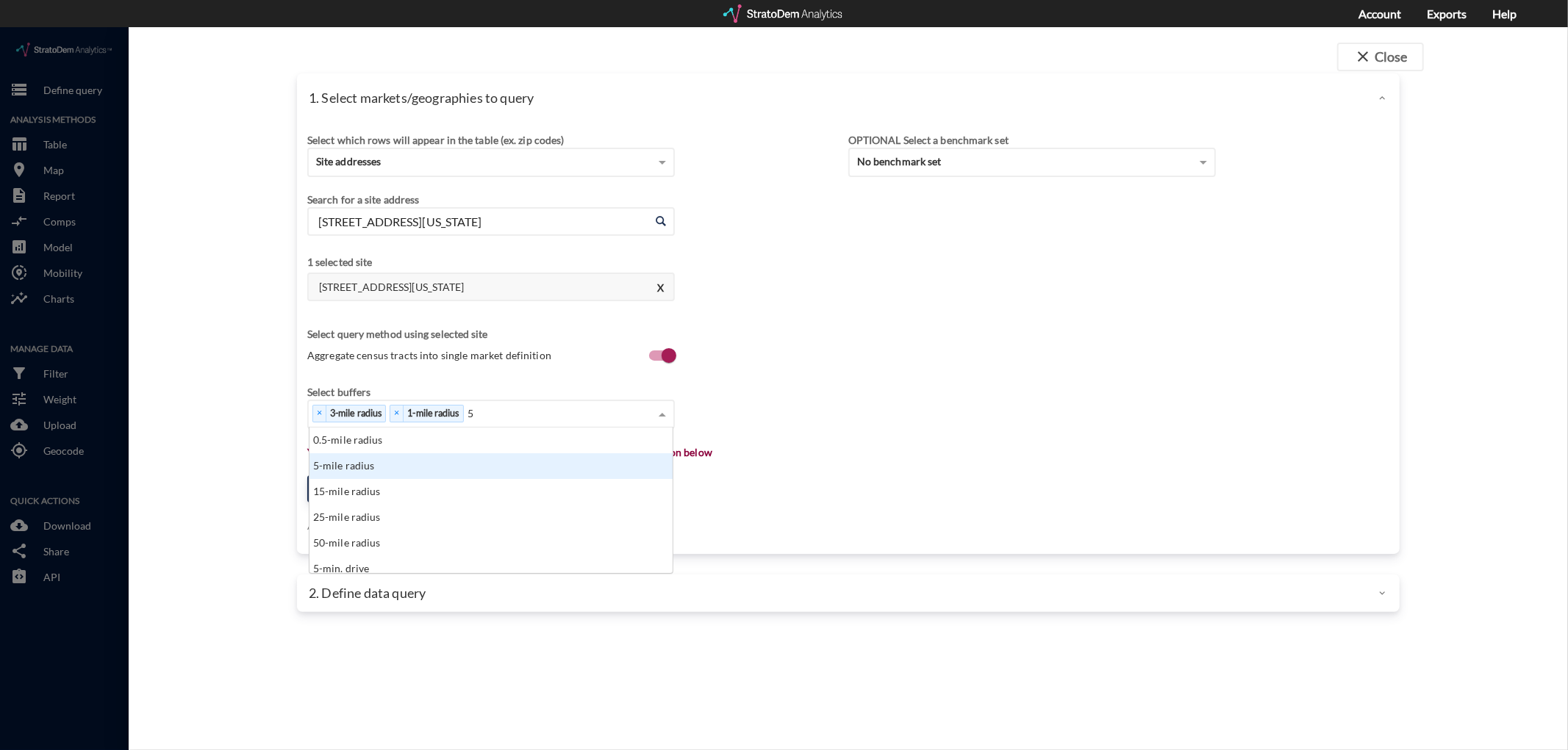
click div "5-mile radius"
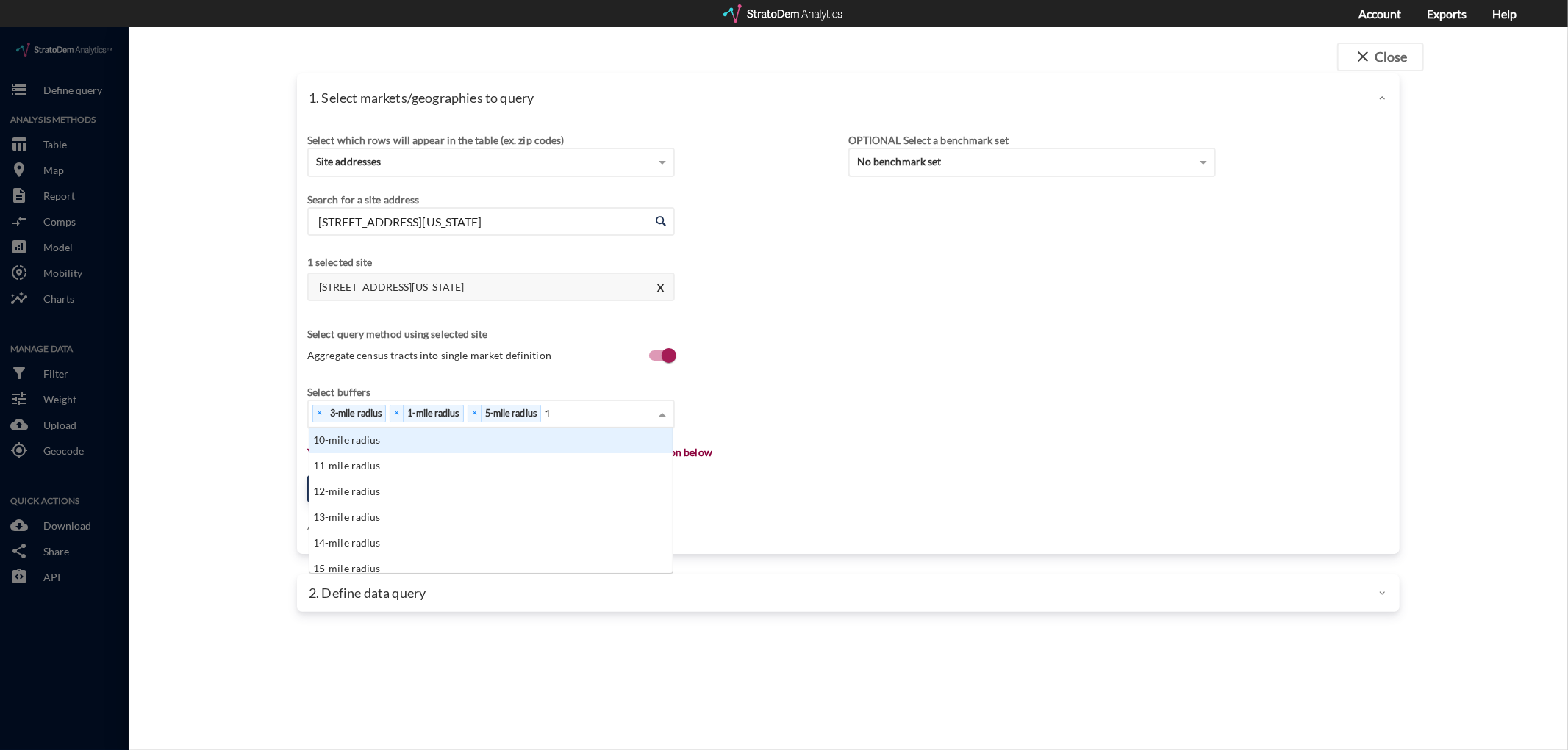
type input "10"
click div "10-mile radius"
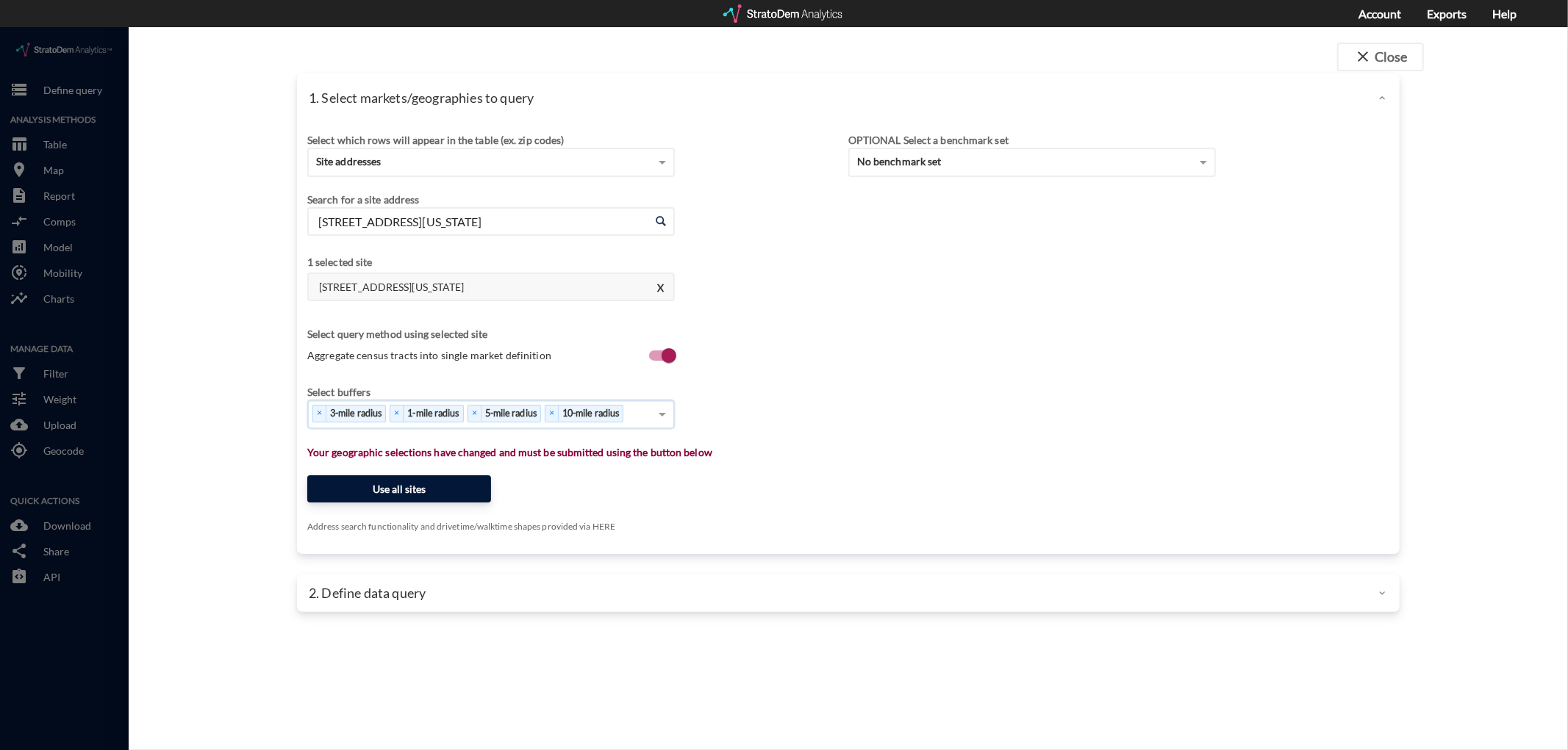
click button "Use all sites"
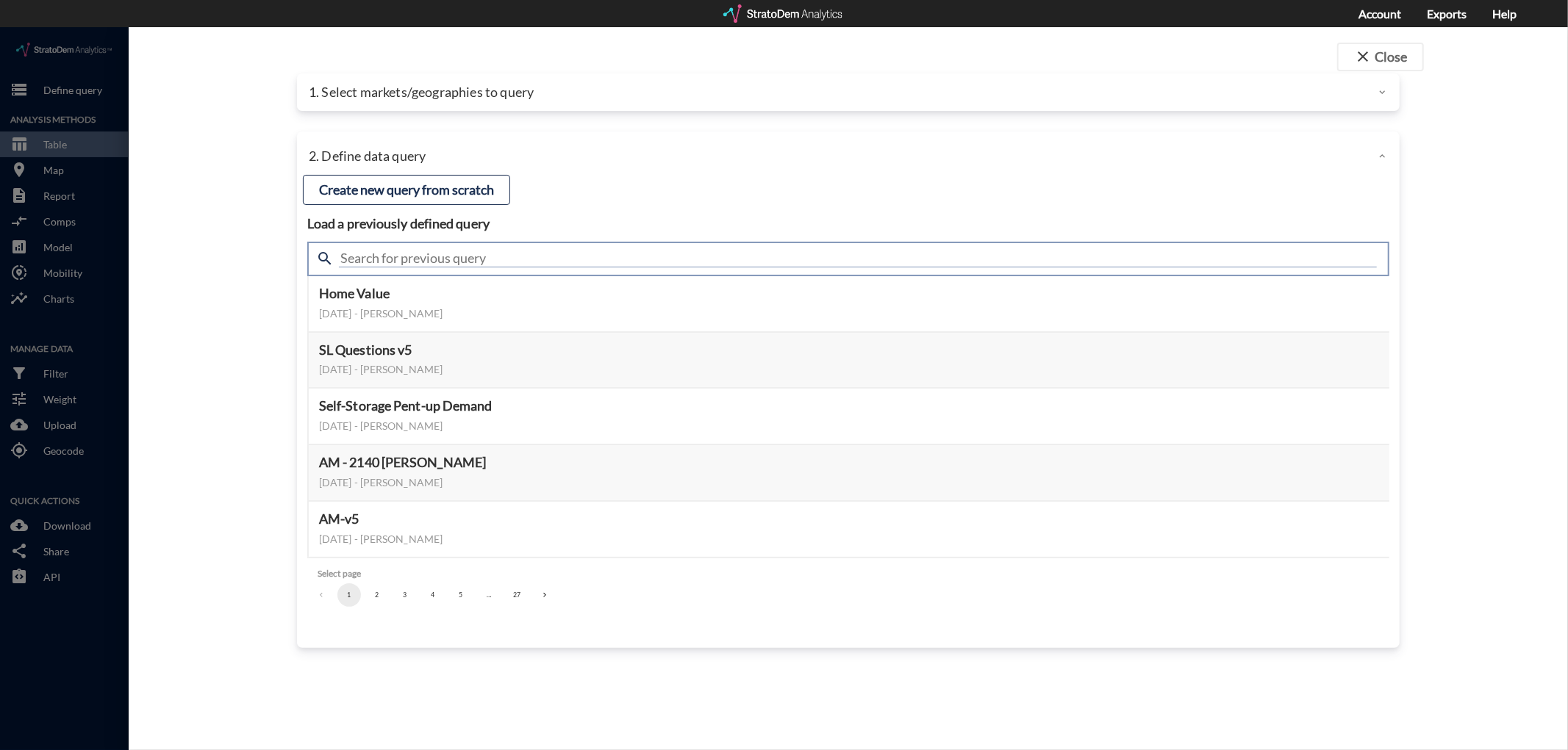
click input "text"
type input "housing demand & meta"
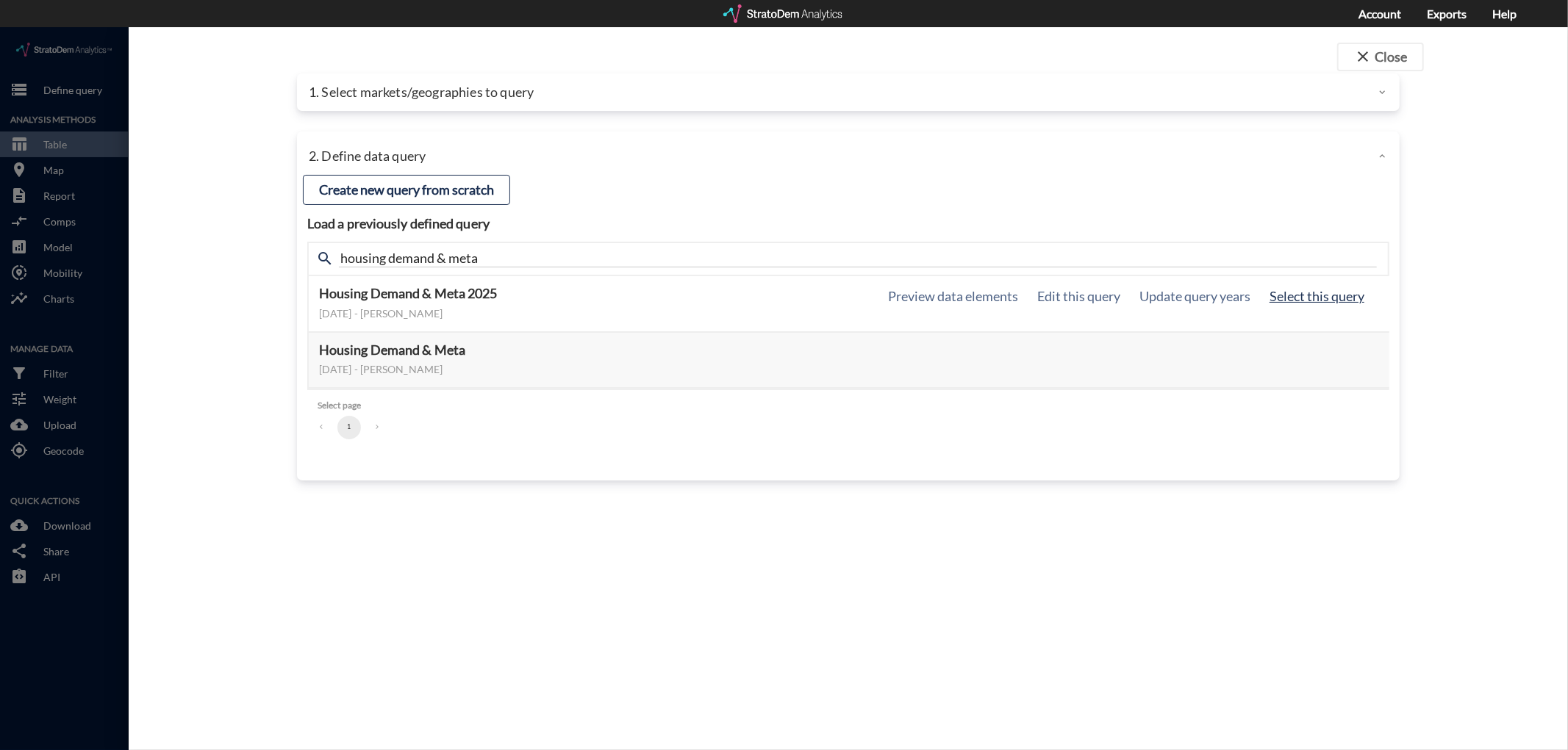
click button "Select this query"
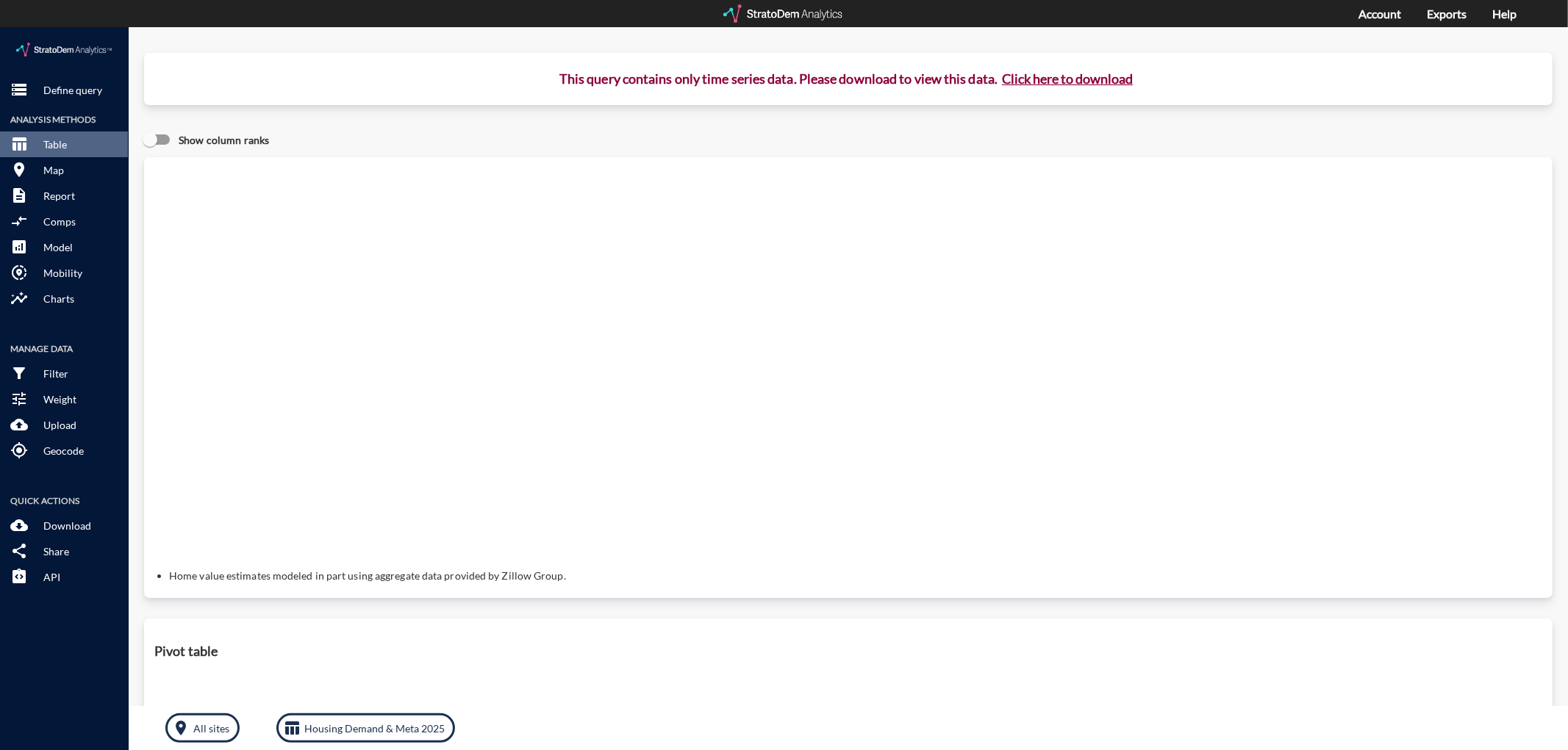
click button "Click here to download"
click link "Exports manager"
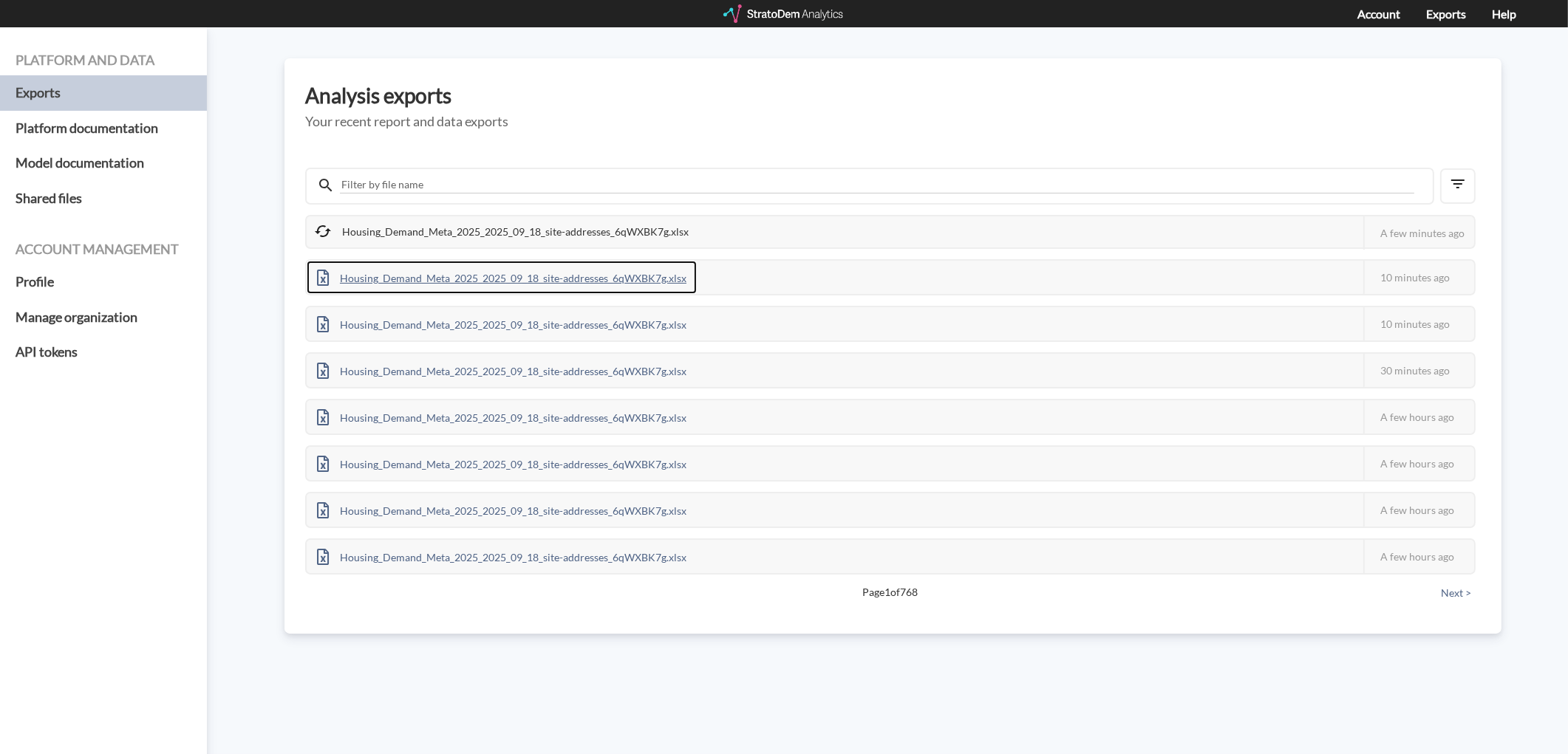
click at [501, 273] on div "Housing_Demand_Meta_2025_2025_09_18_site-addresses_6qWXBK7g.xlsx" at bounding box center [502, 276] width 391 height 33
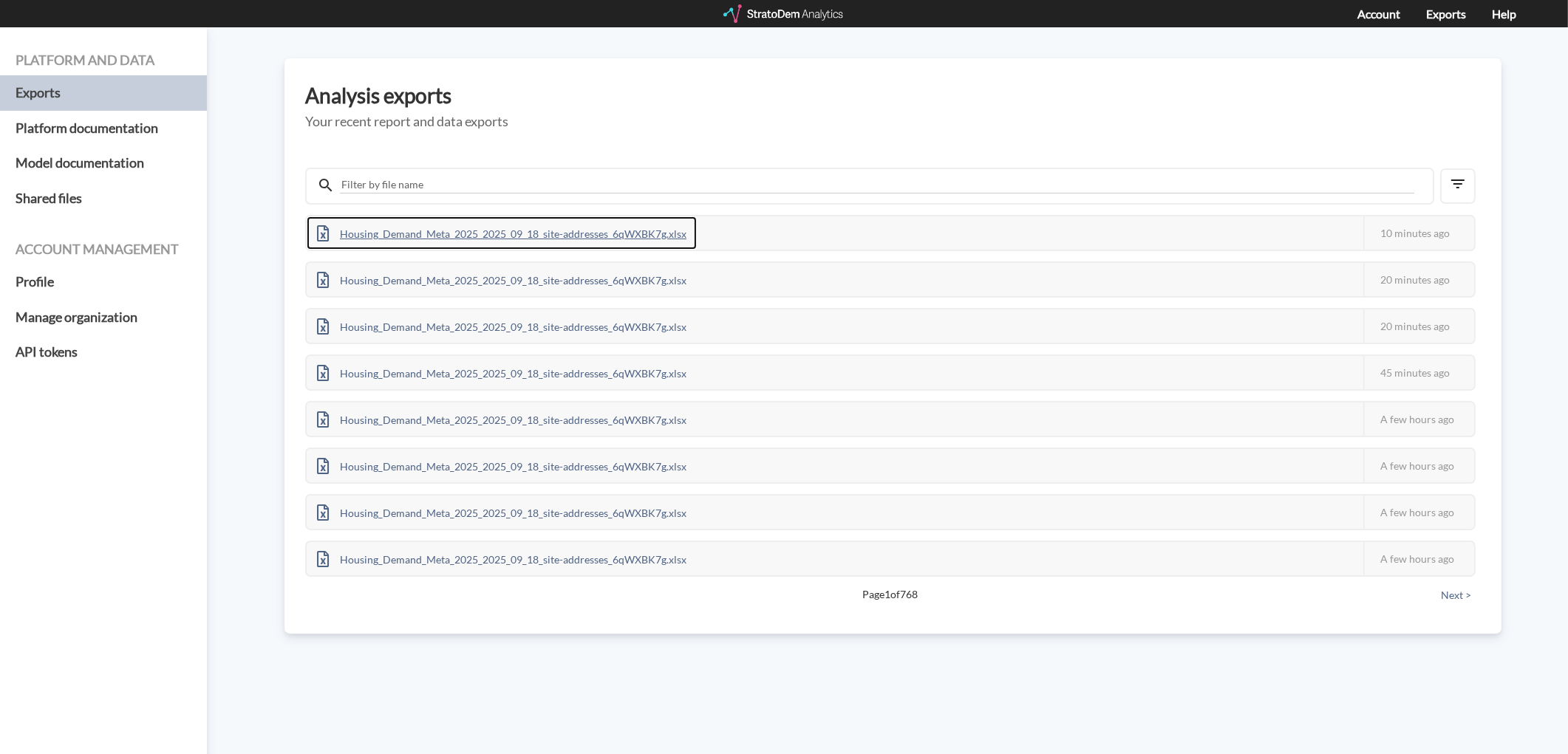
click at [445, 223] on div "Housing_Demand_Meta_2025_2025_09_18_site-addresses_6qWXBK7g.xlsx" at bounding box center [502, 232] width 391 height 33
